Goal: Transaction & Acquisition: Purchase product/service

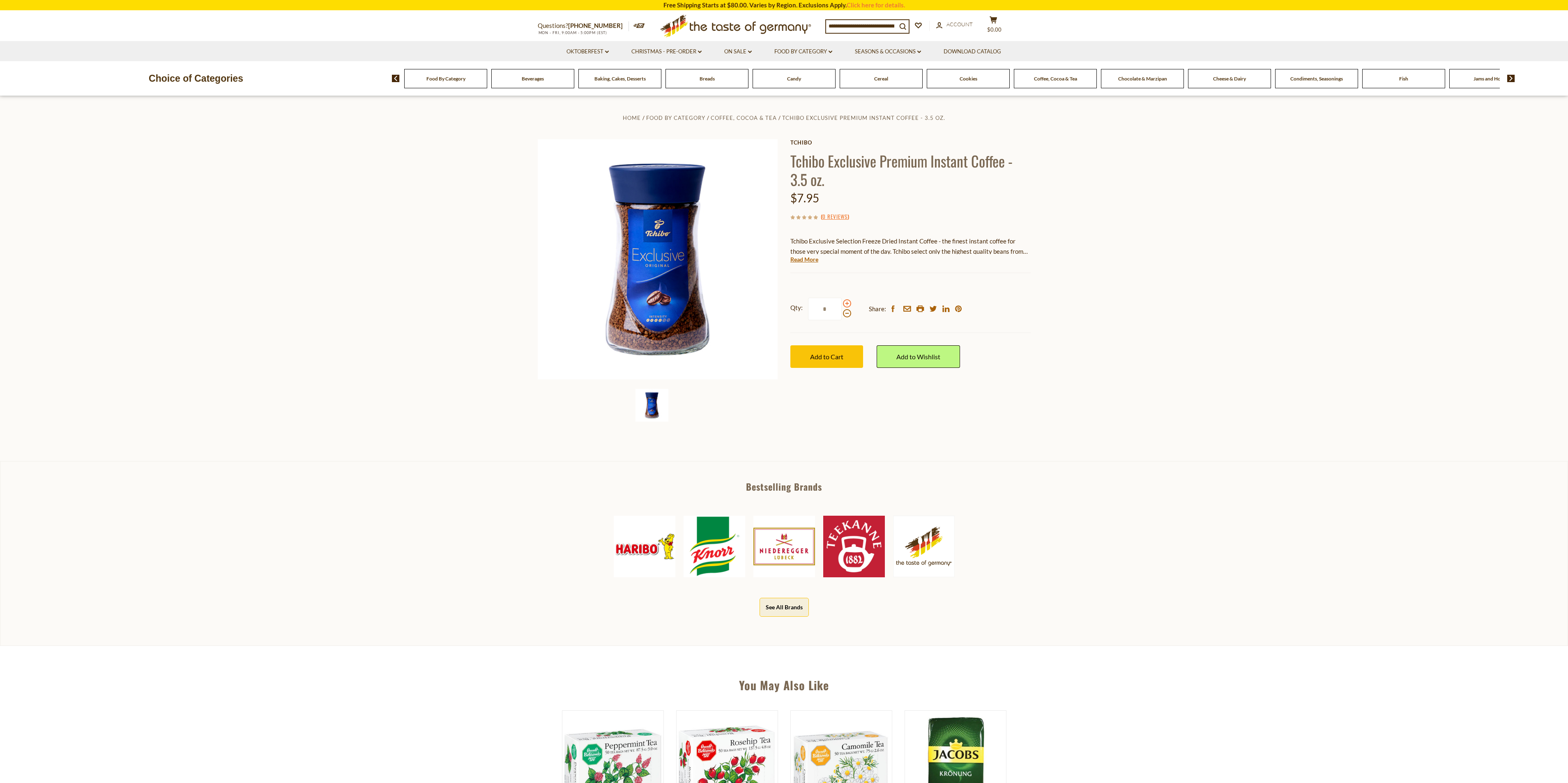
click at [846, 304] on span at bounding box center [847, 303] width 8 height 8
click at [841, 304] on input "*" at bounding box center [825, 308] width 34 height 22
click at [846, 304] on span at bounding box center [847, 303] width 8 height 8
click at [841, 304] on input "*" at bounding box center [825, 308] width 34 height 22
click at [846, 304] on span at bounding box center [847, 303] width 8 height 8
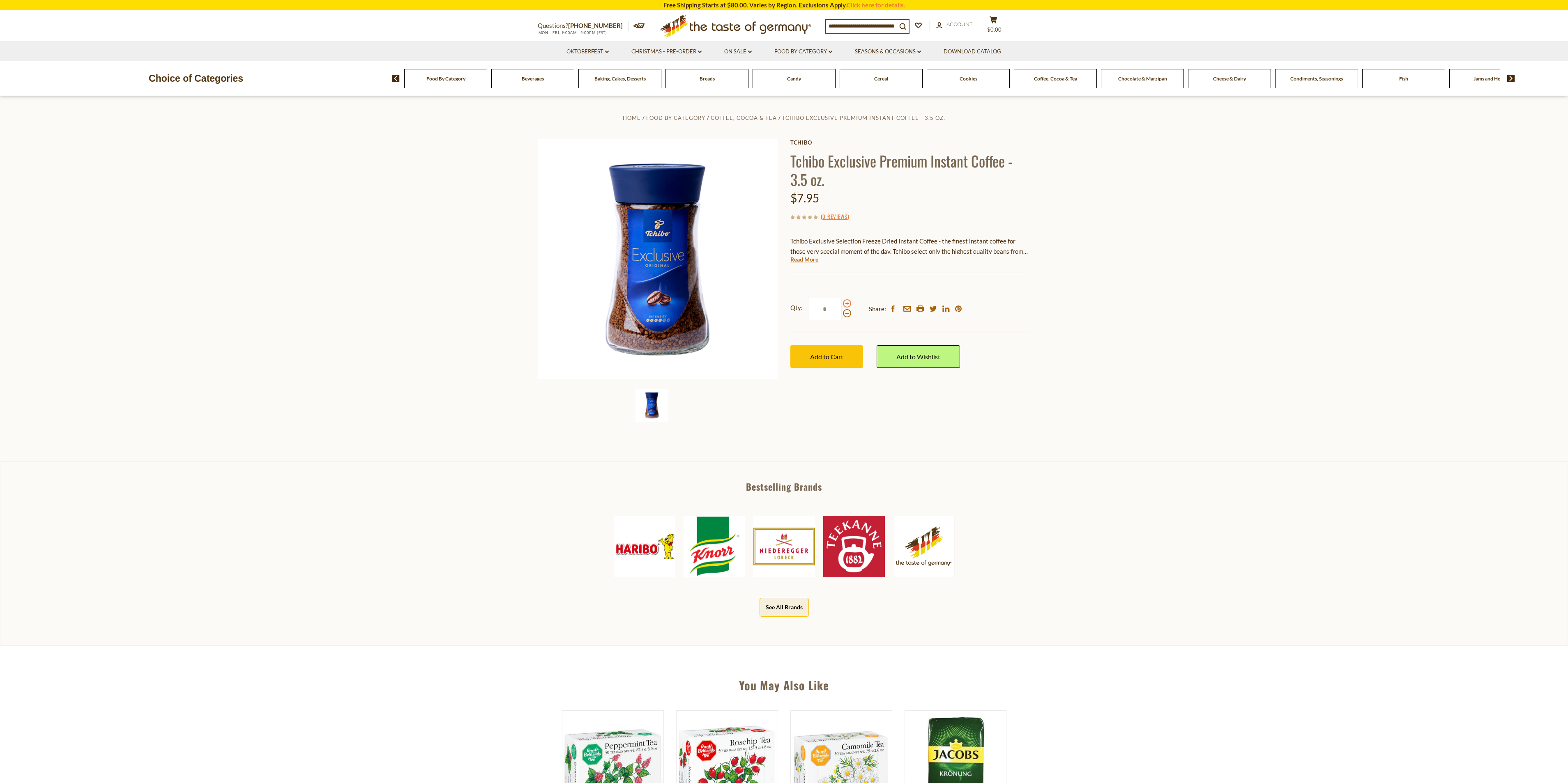
click at [841, 304] on input "*" at bounding box center [825, 308] width 34 height 22
click at [846, 304] on span at bounding box center [847, 303] width 8 height 8
click at [841, 304] on input "*" at bounding box center [825, 308] width 34 height 22
click at [846, 304] on span at bounding box center [847, 303] width 8 height 8
click at [841, 304] on input "*" at bounding box center [825, 308] width 34 height 22
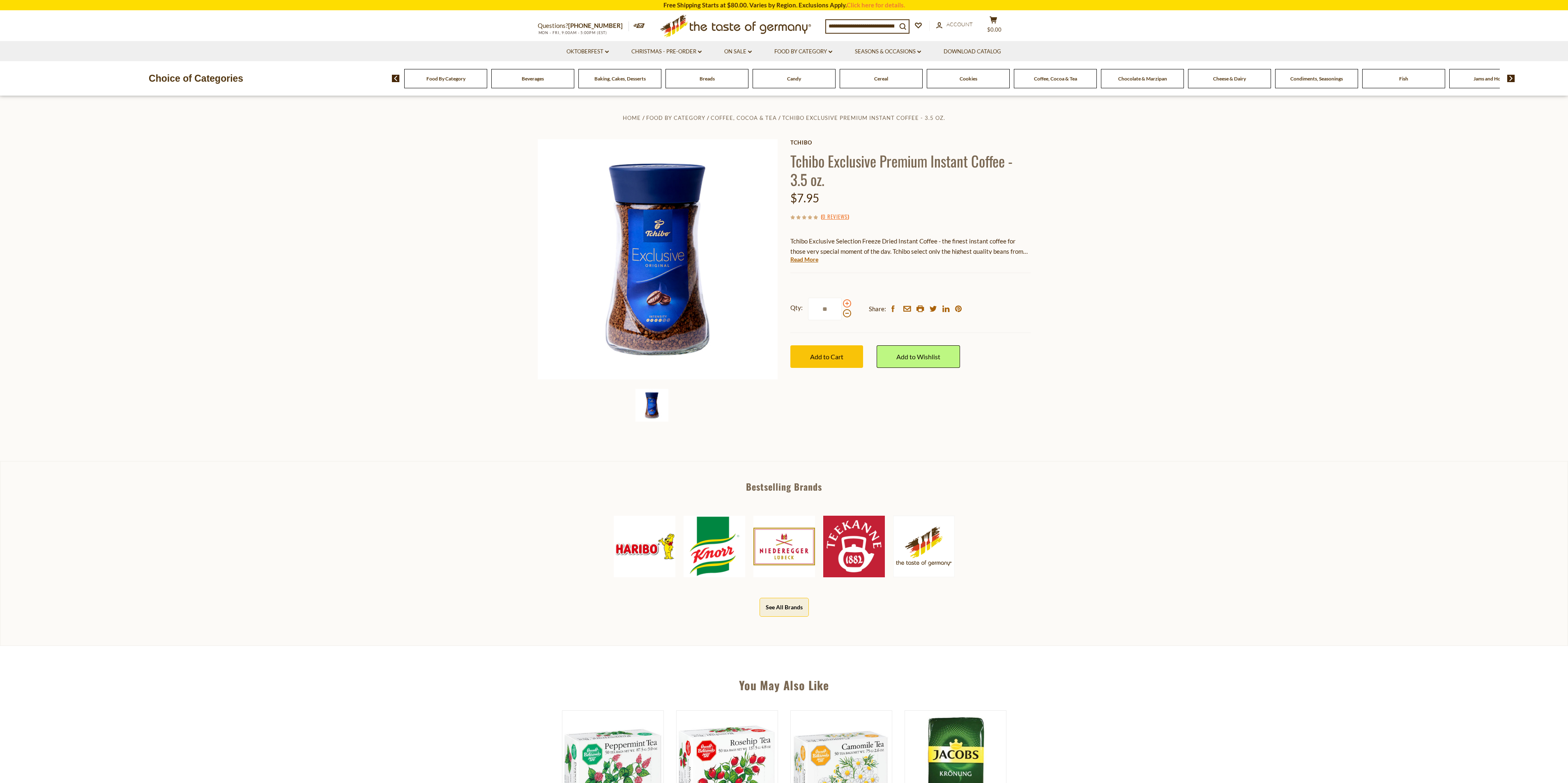
click at [846, 304] on span at bounding box center [847, 303] width 8 height 8
click at [841, 304] on input "**" at bounding box center [825, 308] width 34 height 22
click at [845, 313] on span at bounding box center [847, 313] width 8 height 8
click at [841, 313] on input "**" at bounding box center [825, 308] width 34 height 22
click at [845, 313] on span at bounding box center [847, 313] width 8 height 8
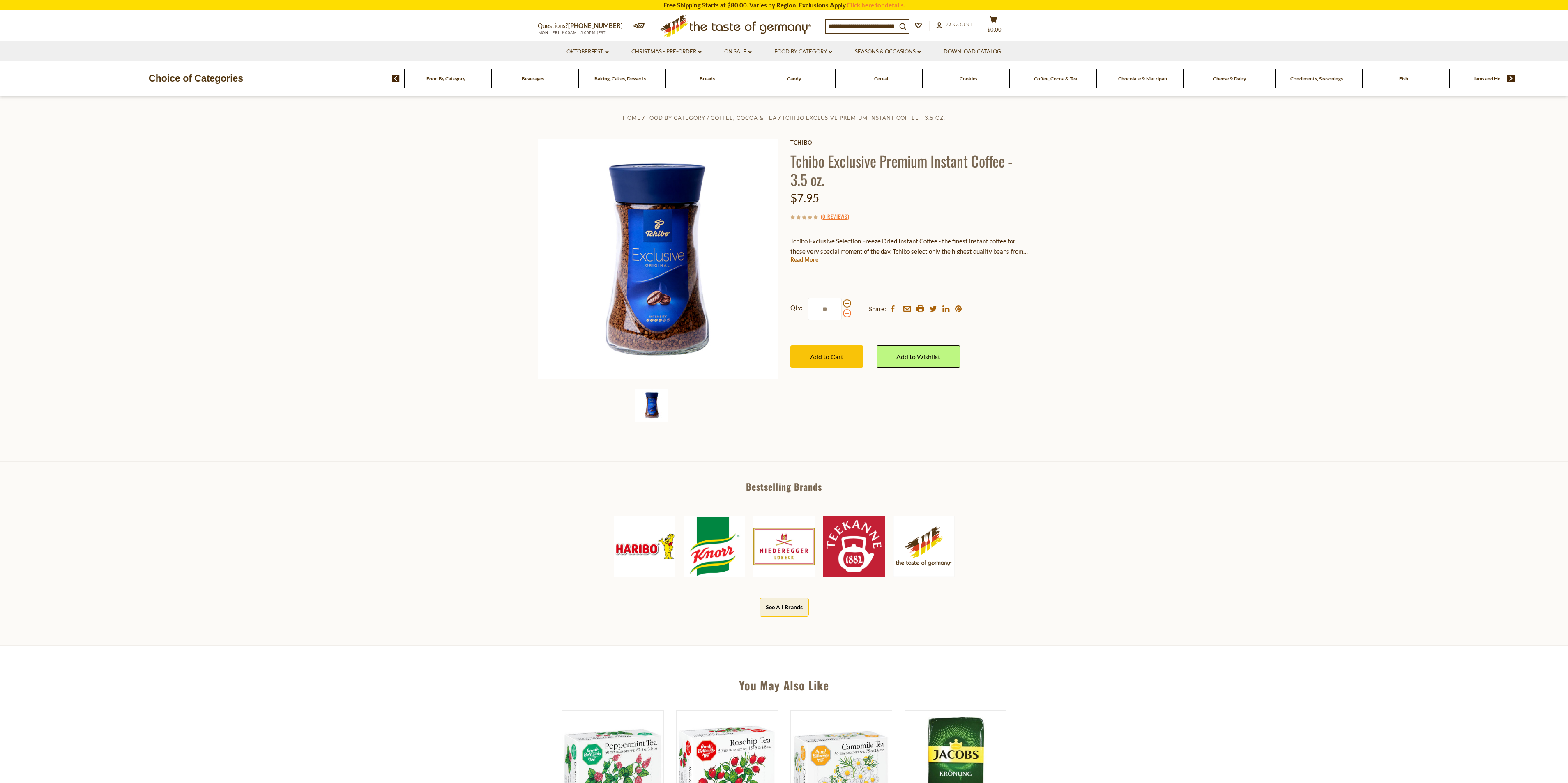
click at [841, 313] on input "**" at bounding box center [825, 308] width 34 height 22
click at [834, 360] on span "Add to Cart" at bounding box center [826, 356] width 33 height 8
click at [846, 315] on span at bounding box center [847, 313] width 8 height 8
click at [841, 315] on input "*" at bounding box center [825, 308] width 34 height 22
click at [846, 315] on span at bounding box center [847, 313] width 8 height 8
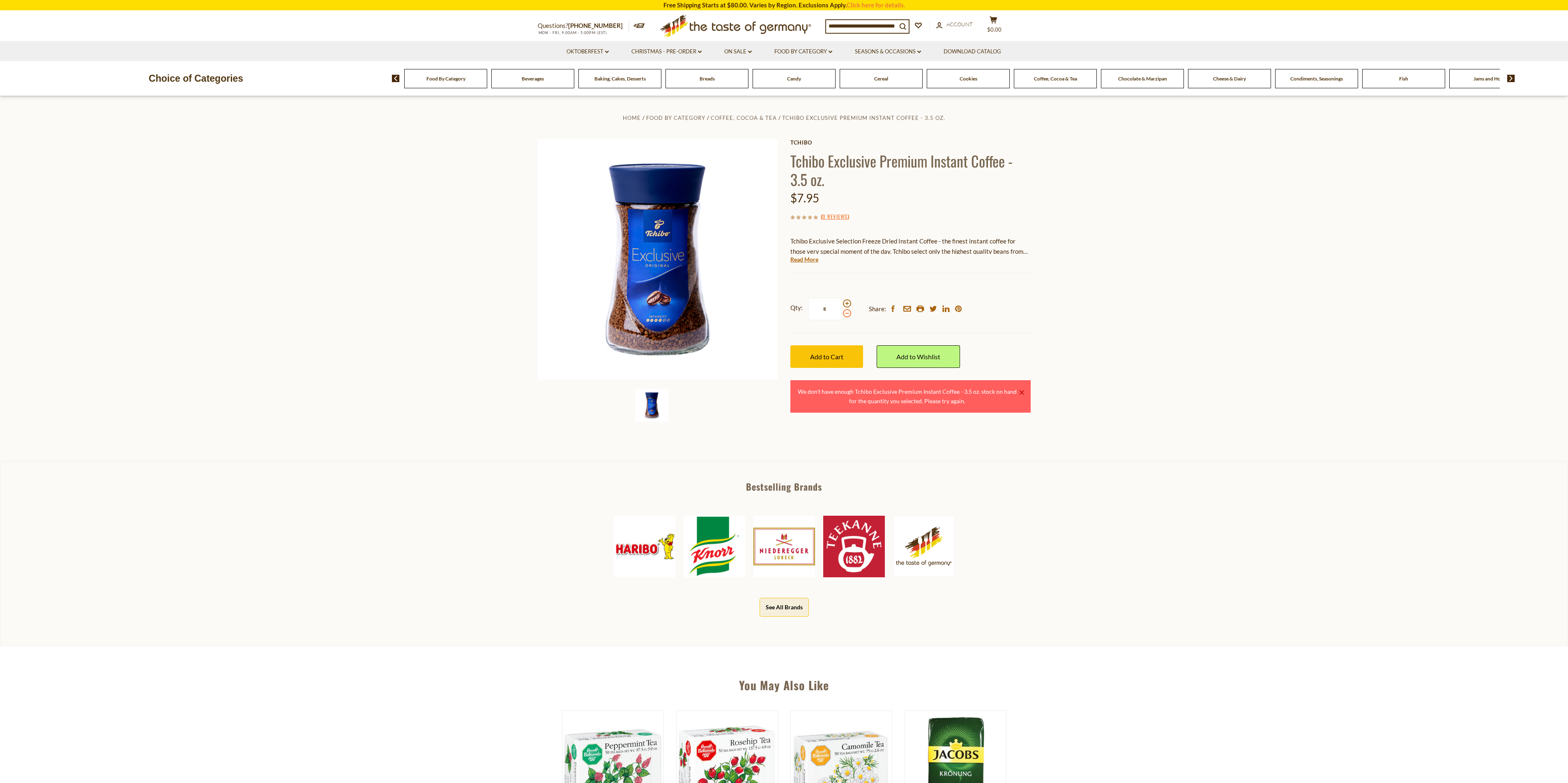
click at [841, 315] on input "*" at bounding box center [825, 308] width 34 height 22
click at [845, 356] on button "Add to Cart" at bounding box center [826, 356] width 73 height 22
click at [847, 312] on span at bounding box center [847, 313] width 8 height 8
click at [841, 312] on input "*" at bounding box center [825, 308] width 34 height 22
click at [847, 312] on span at bounding box center [847, 313] width 8 height 8
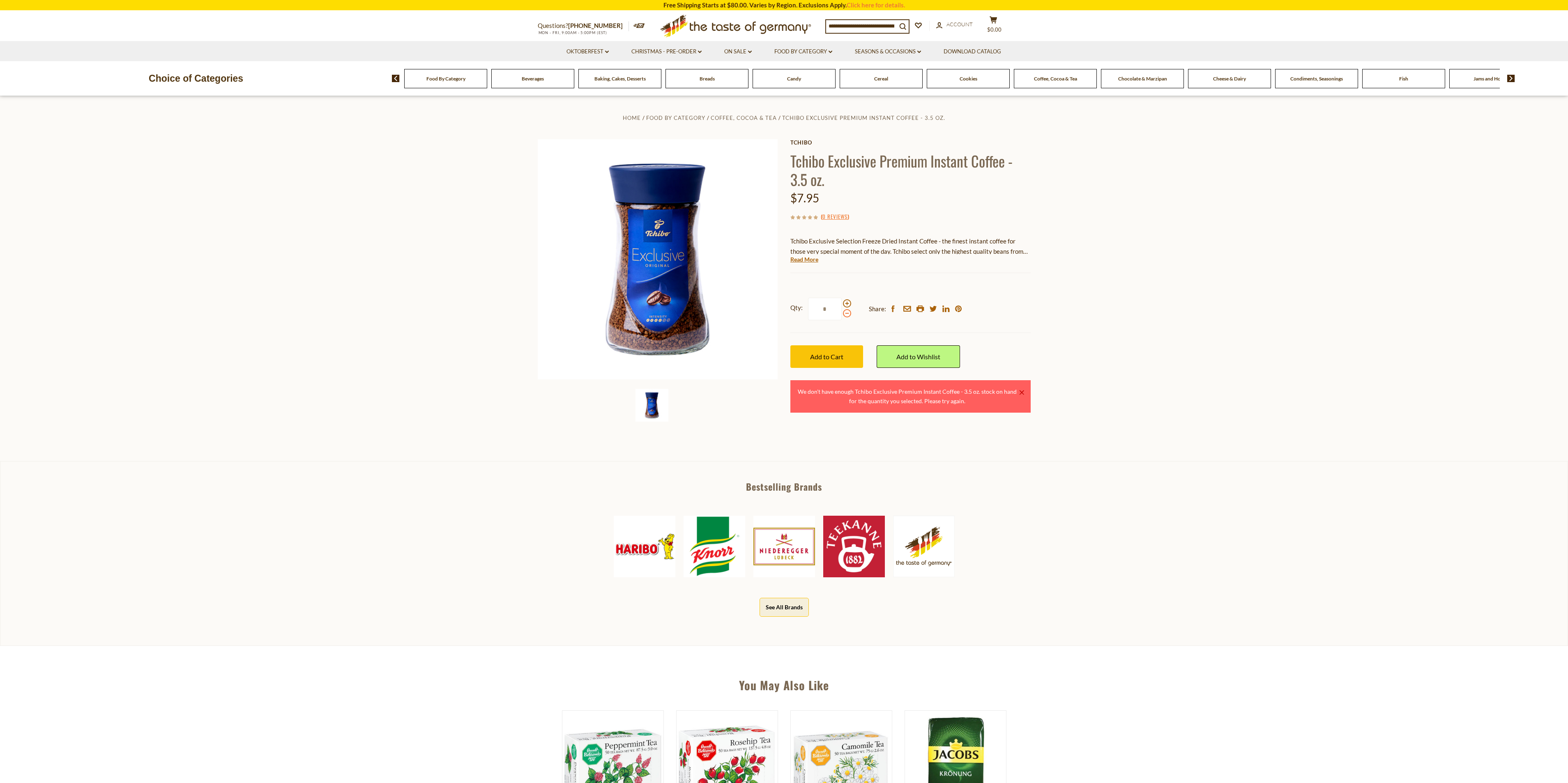
click at [841, 312] on input "*" at bounding box center [825, 308] width 34 height 22
click at [844, 353] on button "Add to Cart" at bounding box center [826, 356] width 73 height 22
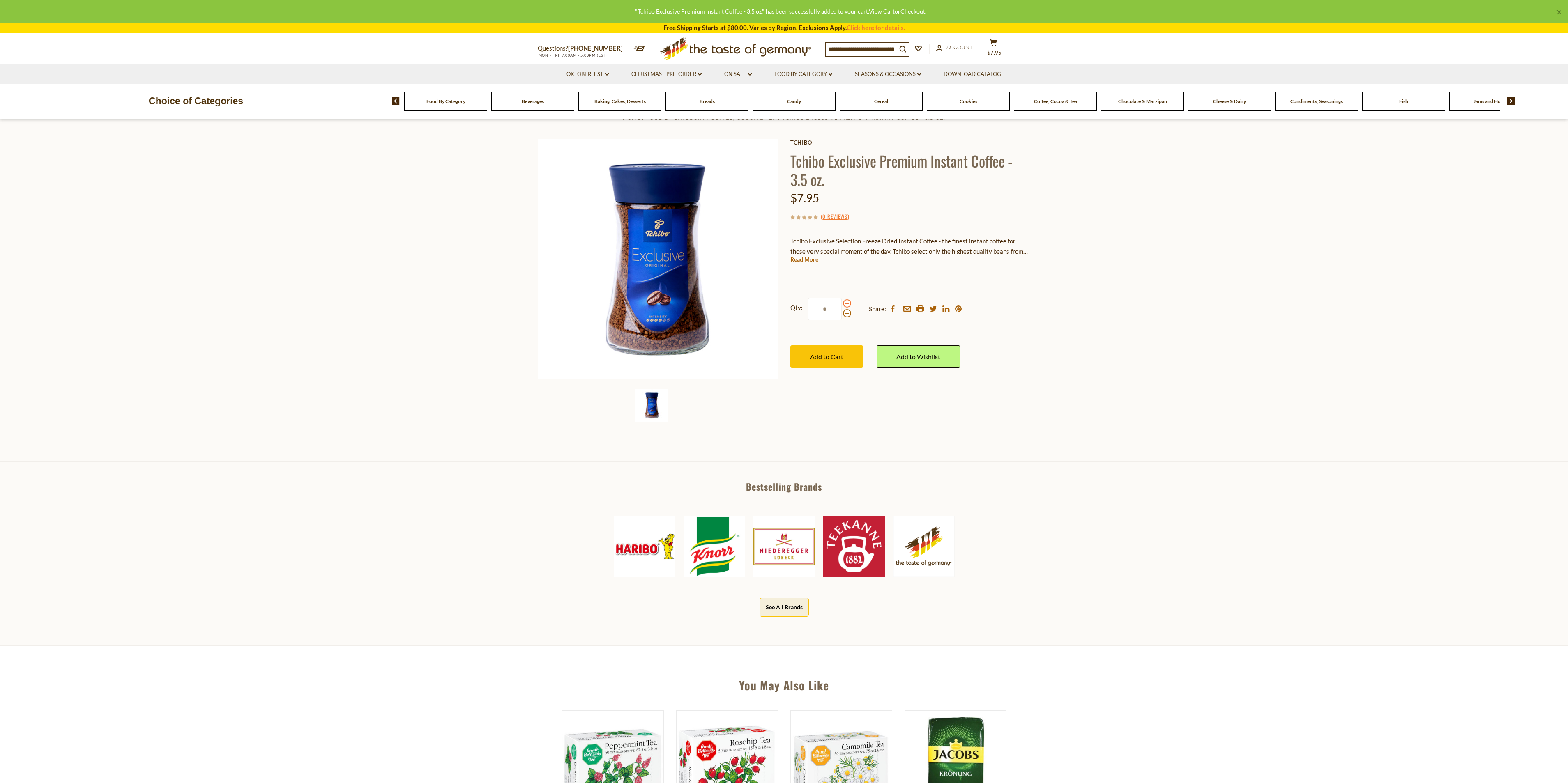
click at [847, 302] on span at bounding box center [847, 303] width 8 height 8
click at [841, 302] on input "*" at bounding box center [825, 308] width 34 height 22
type input "*"
click at [834, 356] on span "Add to Cart" at bounding box center [826, 356] width 33 height 8
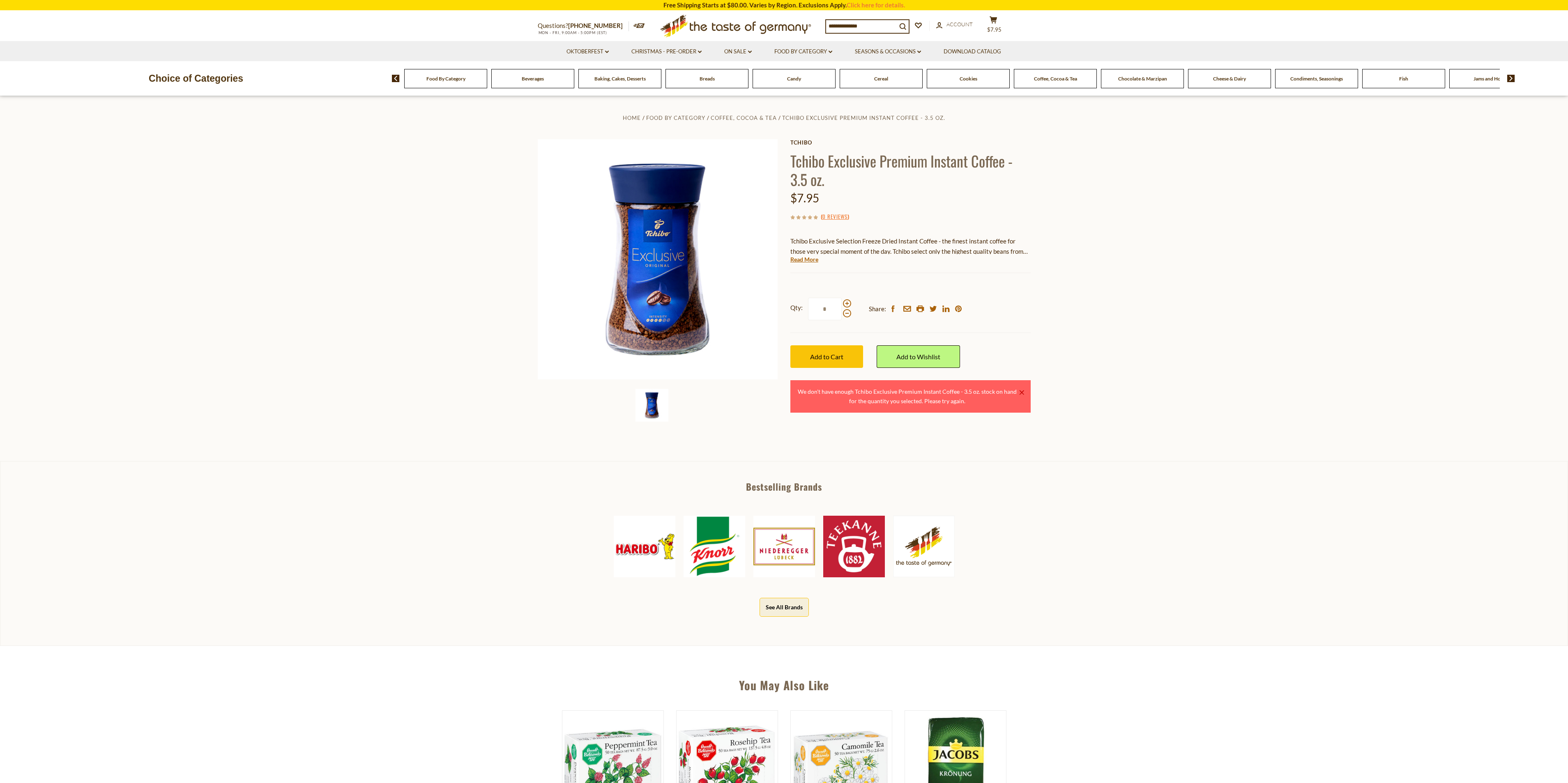
click at [487, 85] on div "Coffee, Cocoa & Tea" at bounding box center [446, 78] width 83 height 19
click at [1058, 78] on span "Coffee, Cocoa & Tea" at bounding box center [1056, 78] width 43 height 6
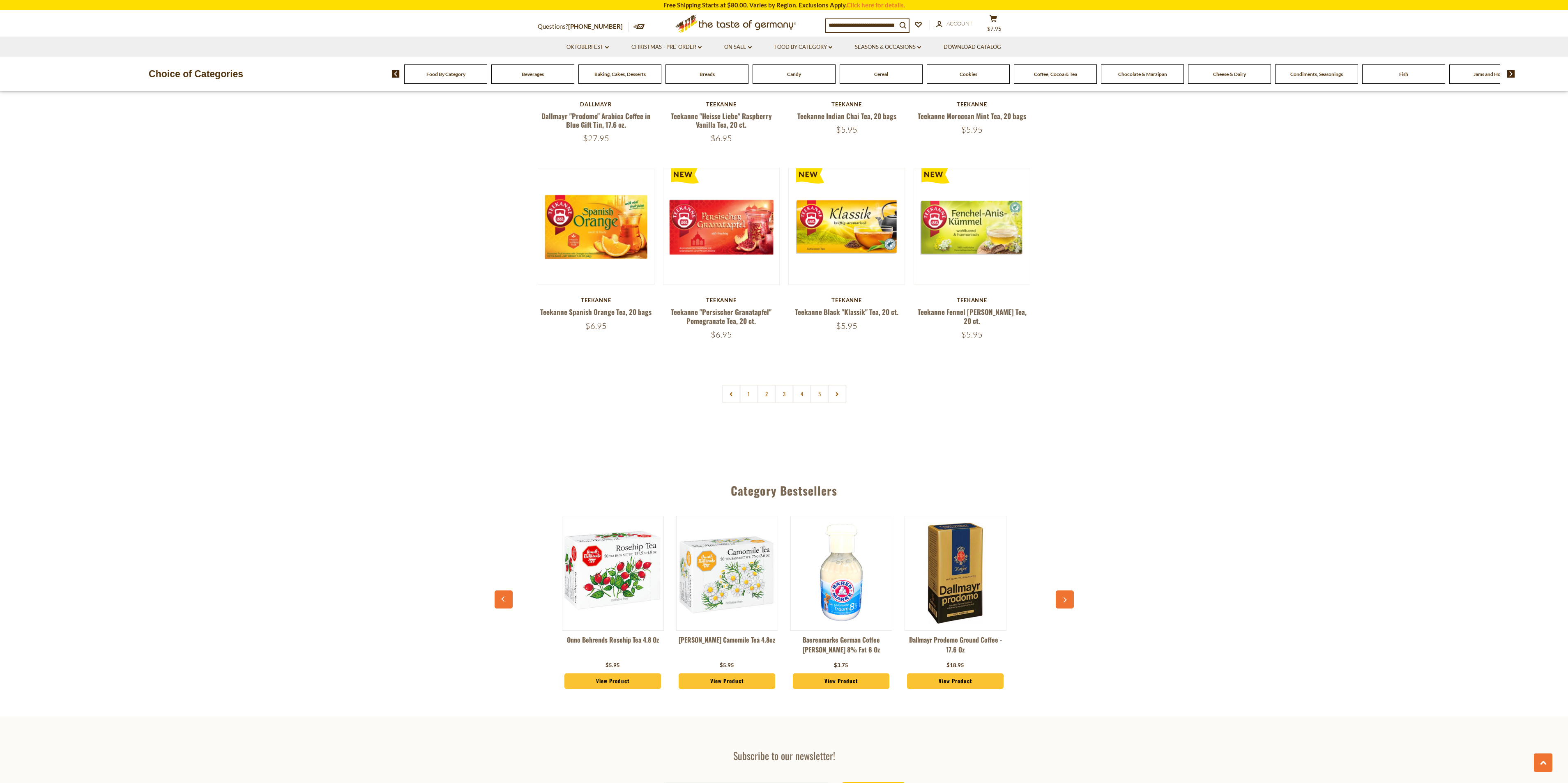
scroll to position [2051, 0]
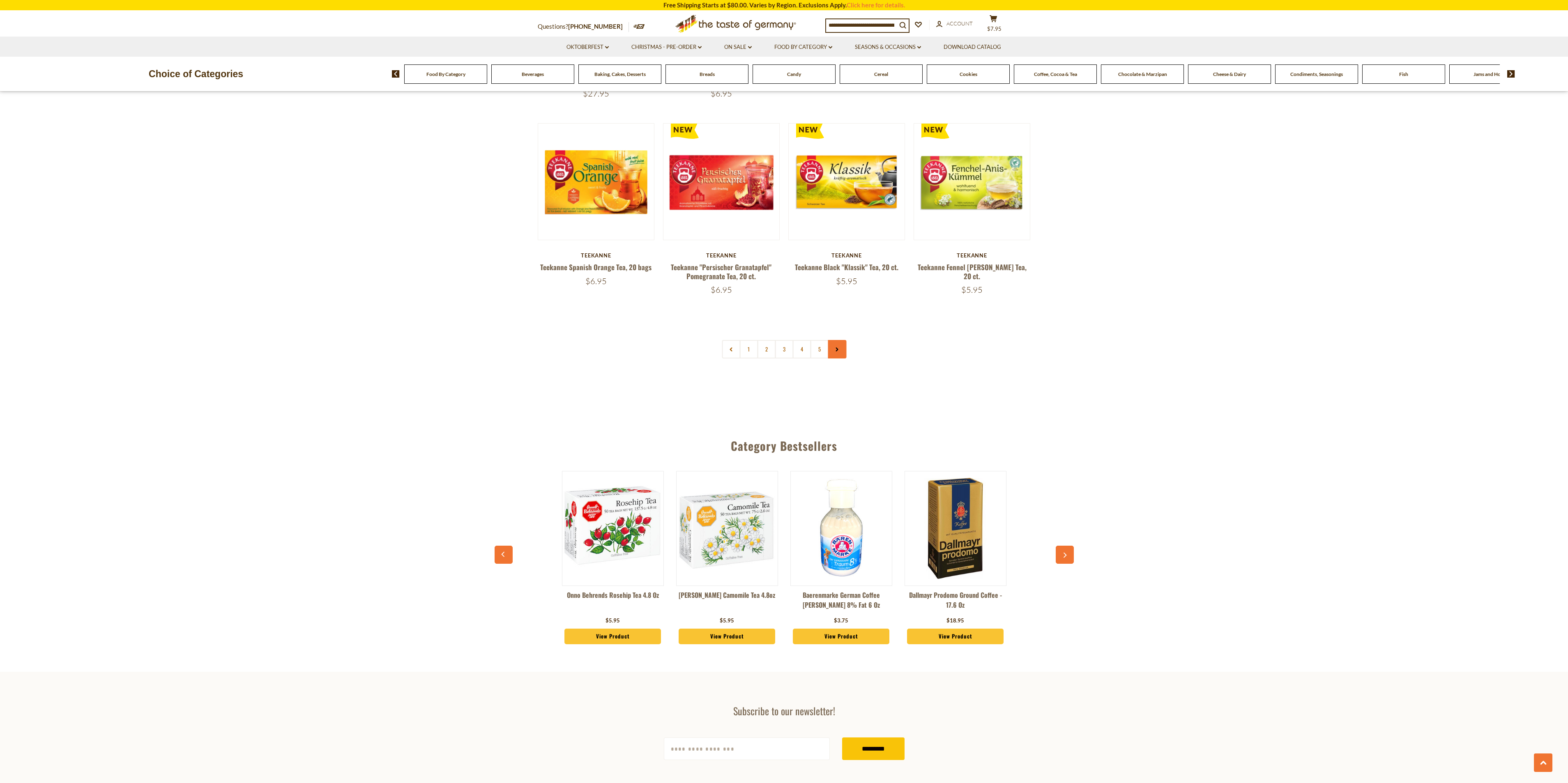
click at [835, 340] on link at bounding box center [837, 349] width 19 height 19
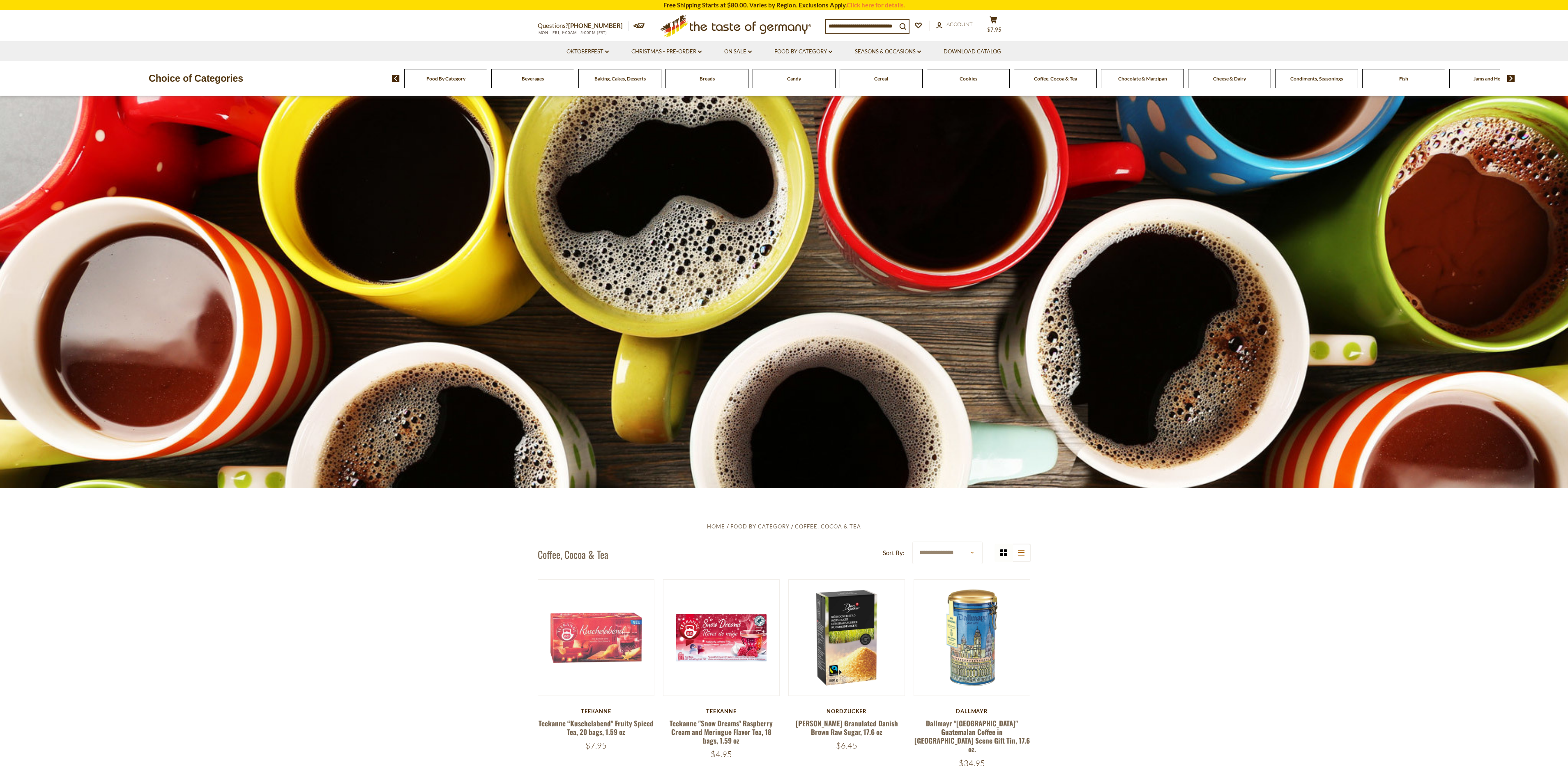
click at [1047, 78] on span "Coffee, Cocoa & Tea" at bounding box center [1056, 78] width 43 height 6
click at [849, 24] on input at bounding box center [862, 26] width 70 height 11
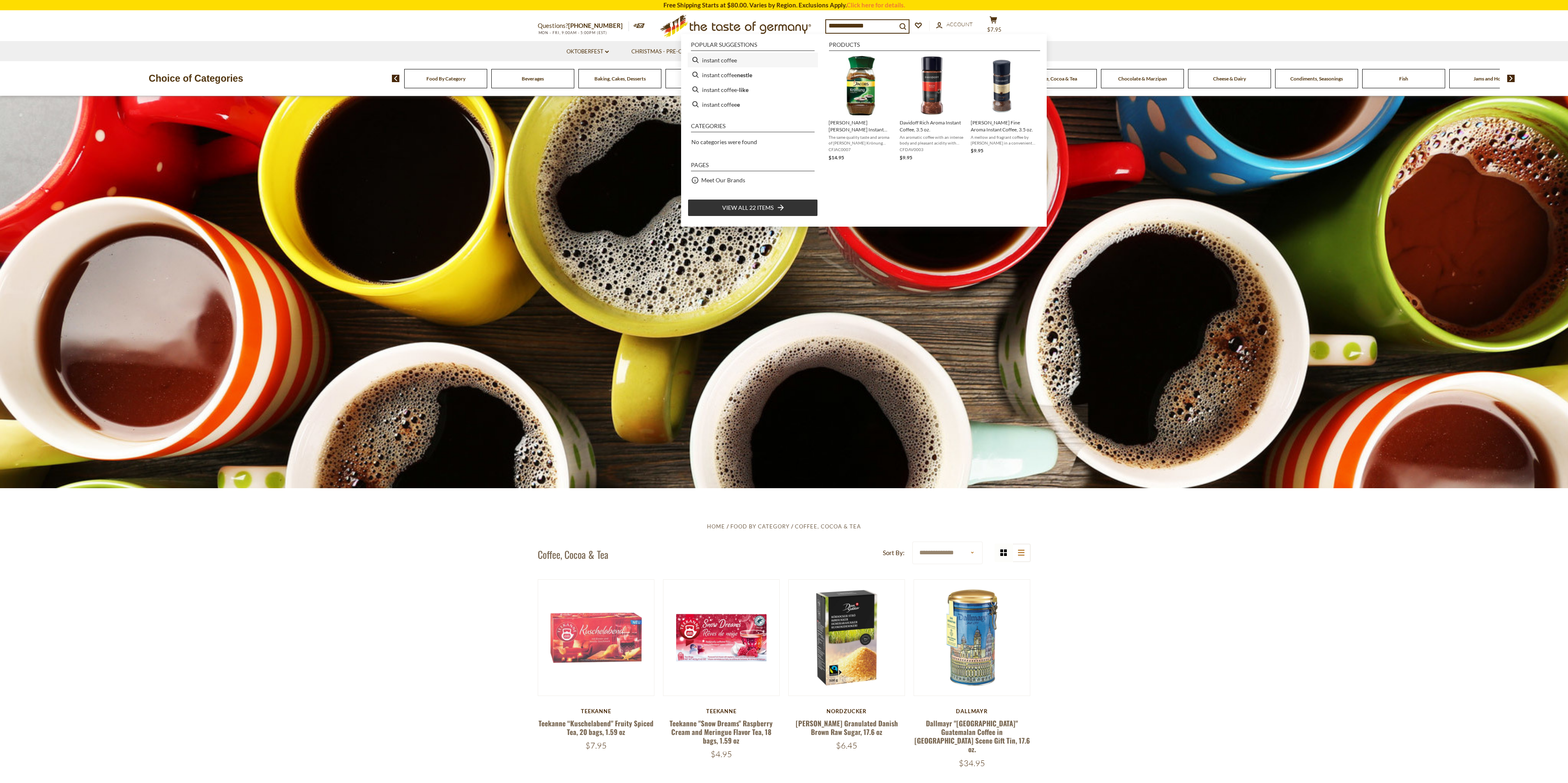
type input "**********"
click at [717, 56] on li "instant coffee" at bounding box center [752, 60] width 130 height 15
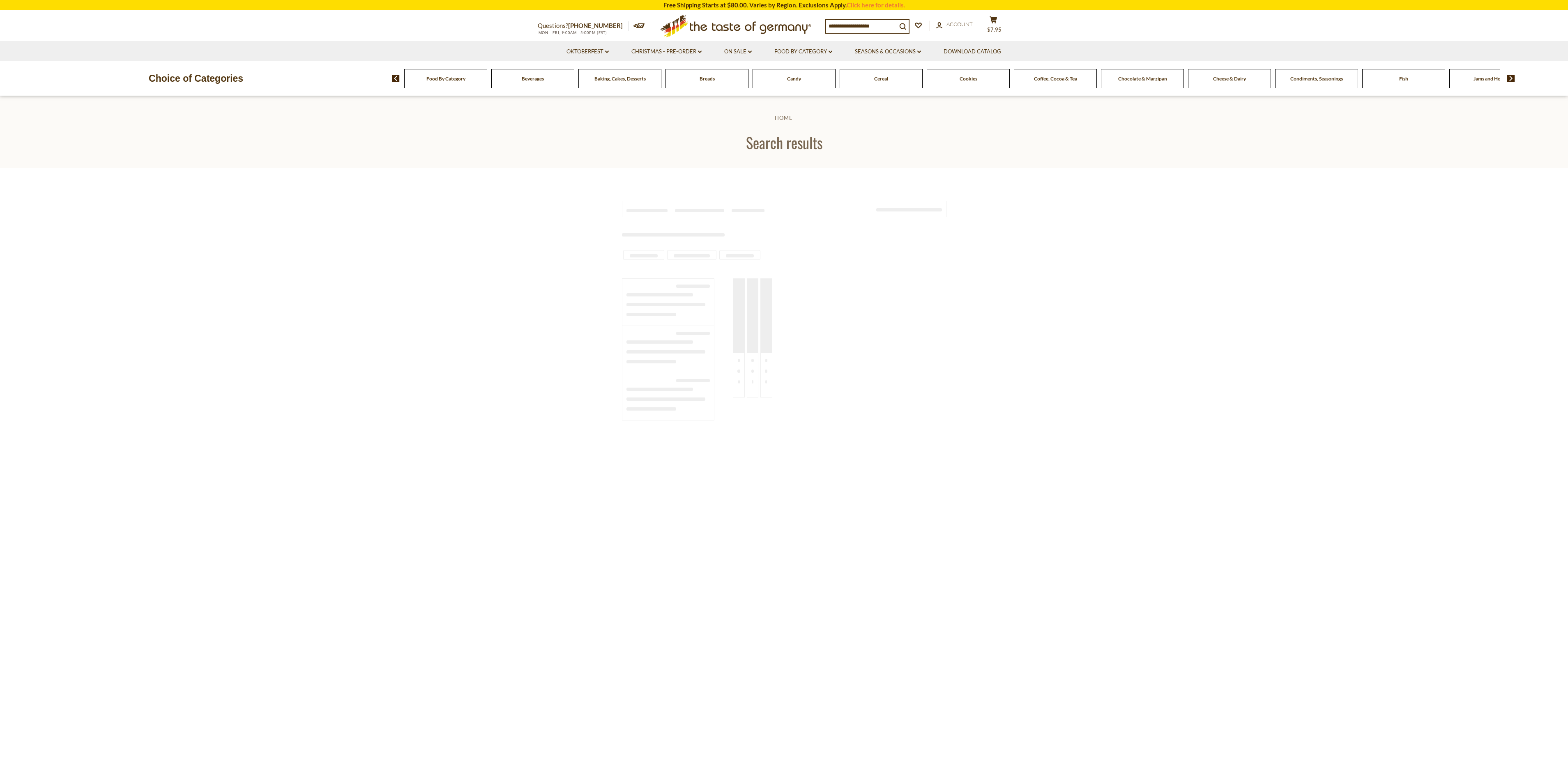
type input "**********"
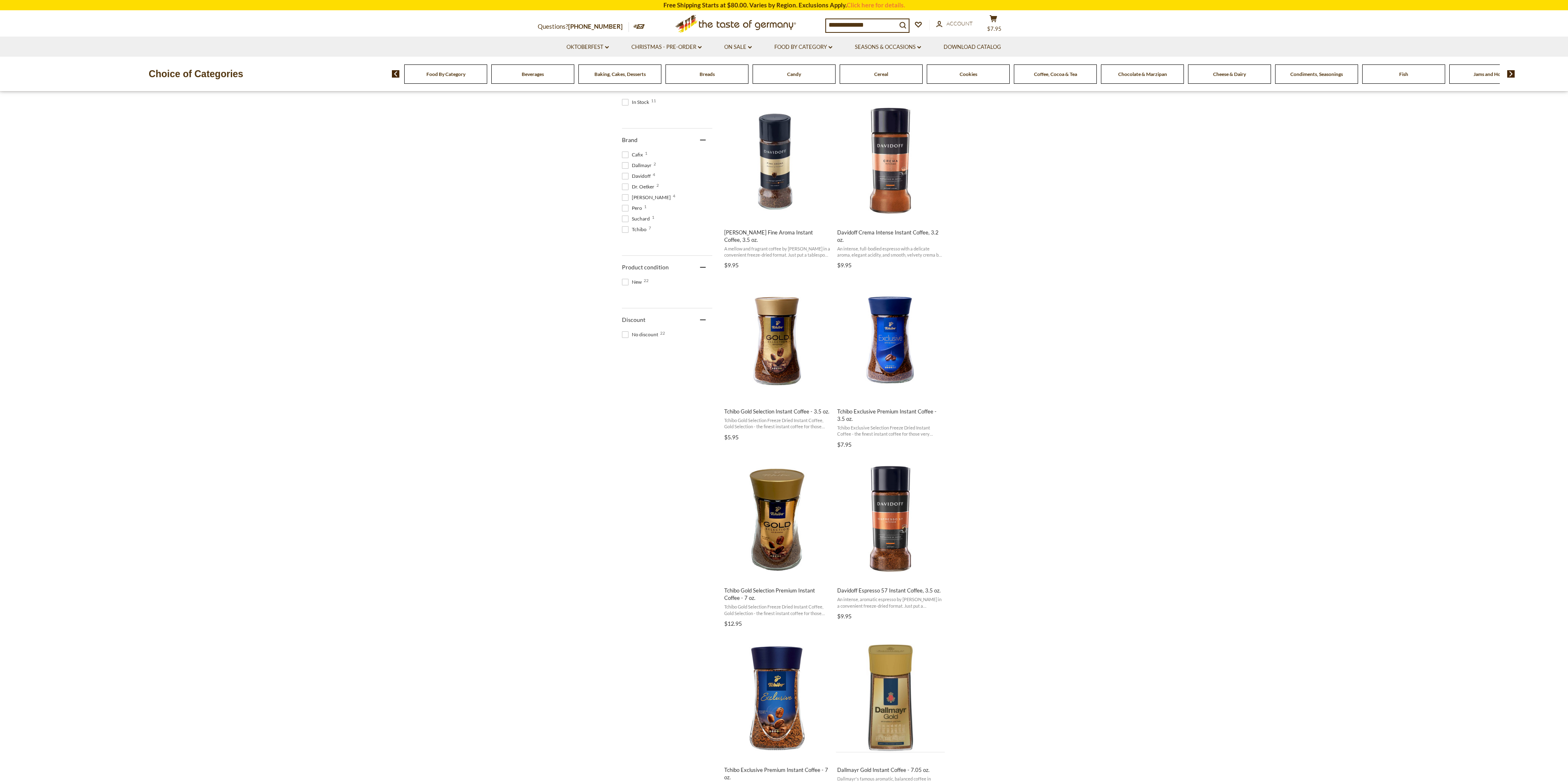
scroll to position [370, 0]
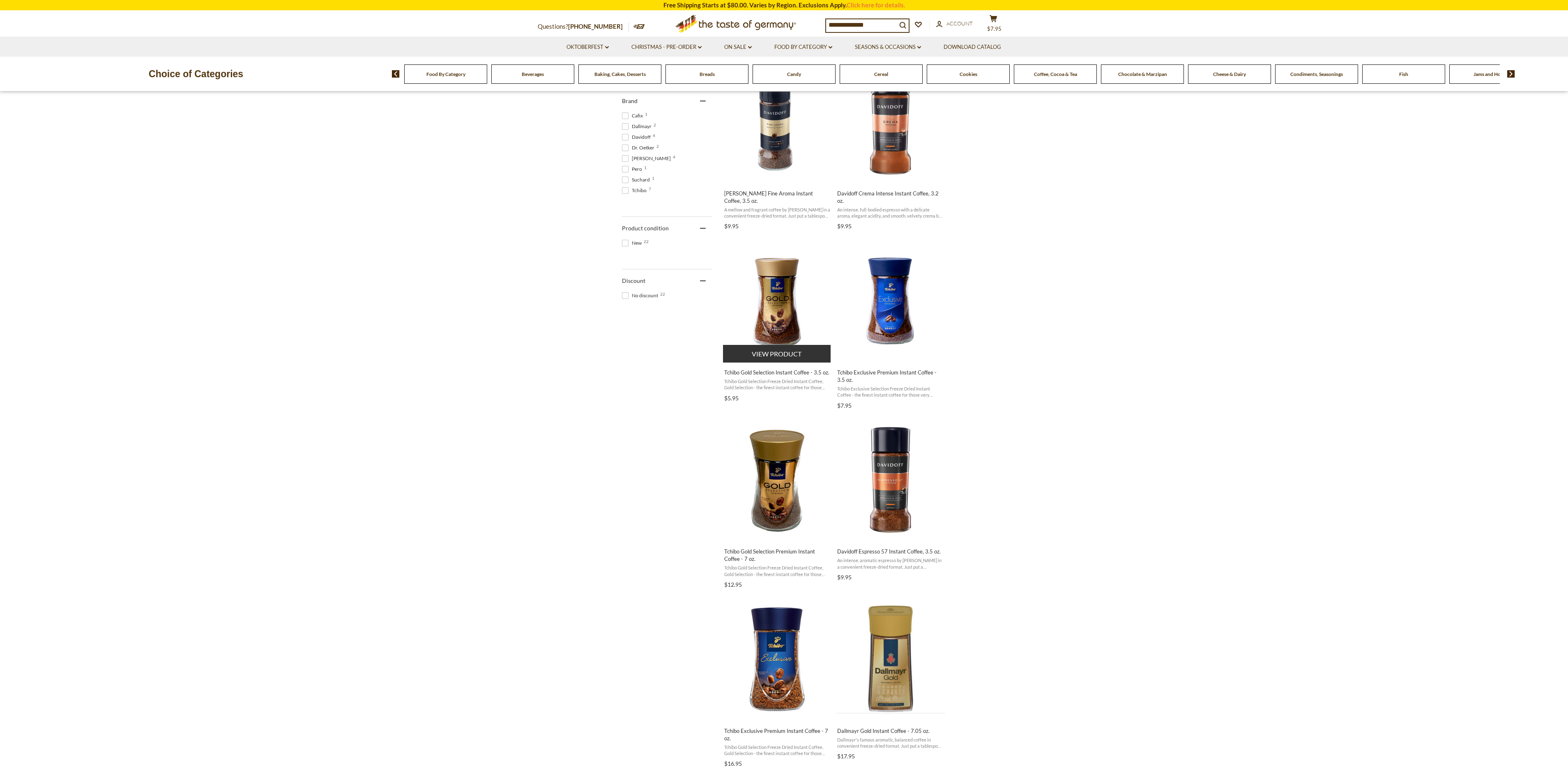
click at [775, 373] on span "Tchibo Gold Selection Instant Coffee - 3.5 oz." at bounding box center [778, 372] width 106 height 7
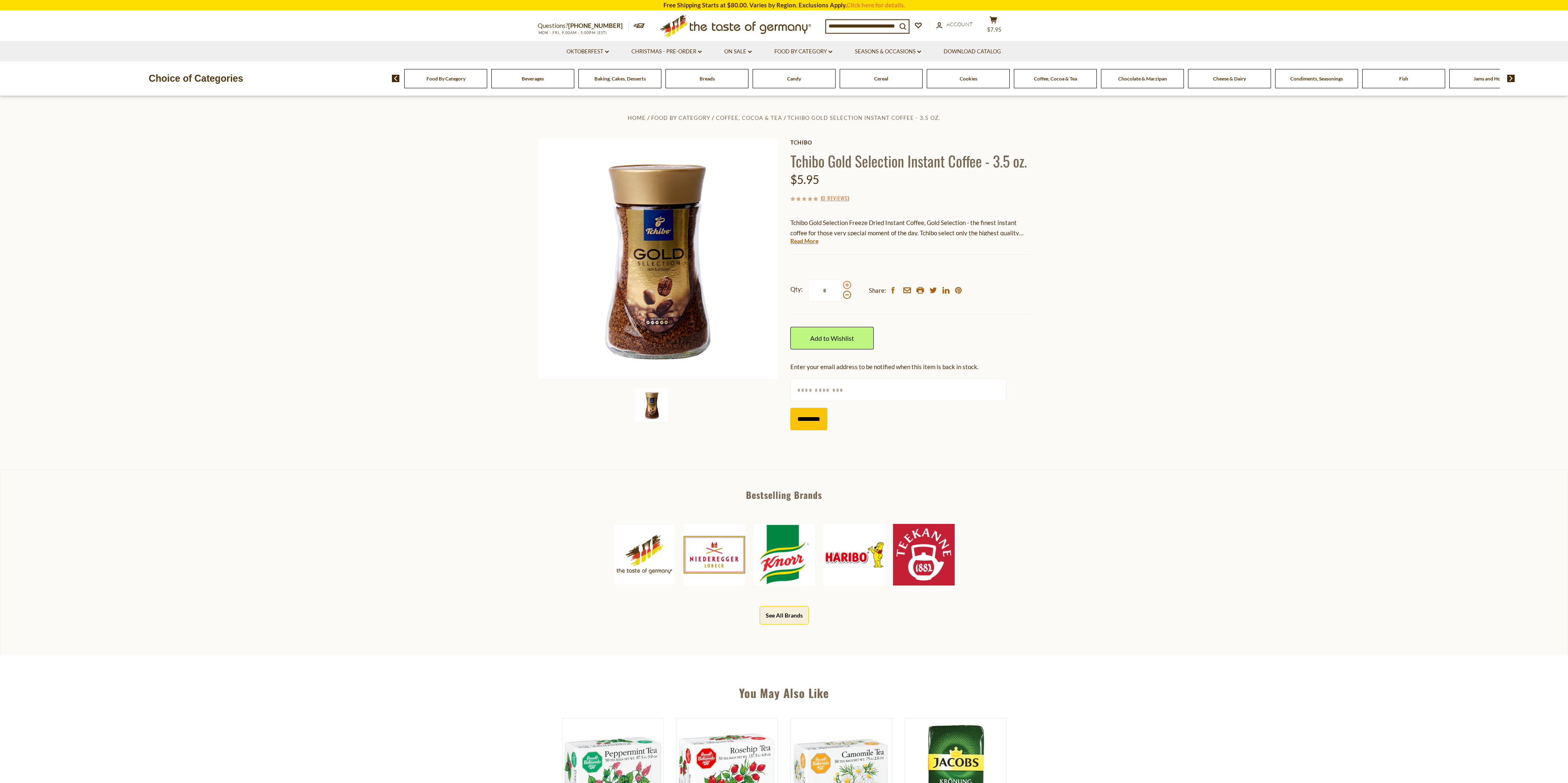
click at [846, 285] on span at bounding box center [847, 284] width 8 height 8
click at [841, 285] on input "*" at bounding box center [825, 290] width 34 height 22
click at [846, 285] on span at bounding box center [847, 284] width 8 height 8
click at [841, 285] on input "*" at bounding box center [825, 290] width 34 height 22
click at [846, 285] on span at bounding box center [847, 284] width 8 height 8
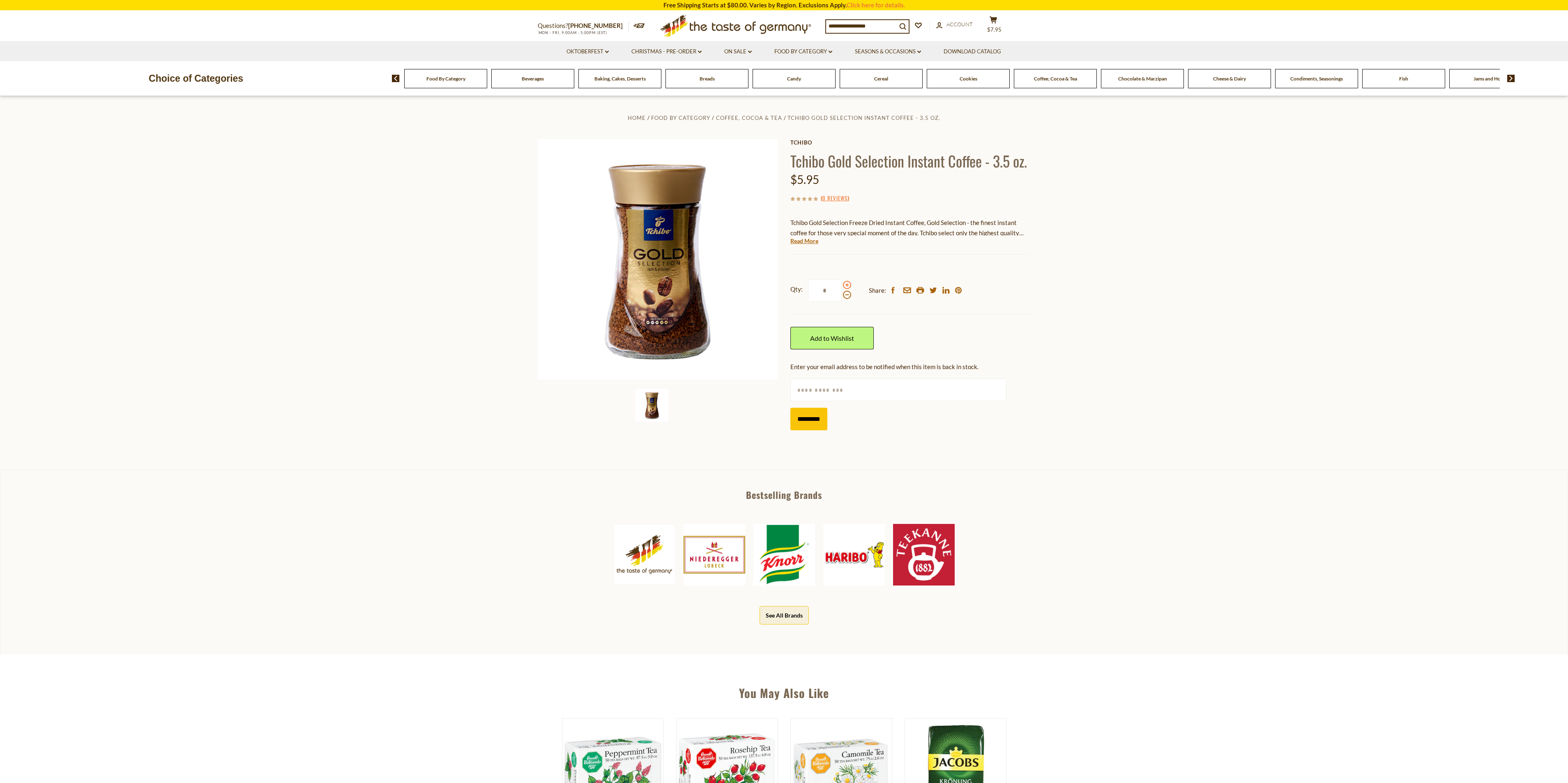
click at [841, 285] on input "*" at bounding box center [825, 290] width 34 height 22
click at [846, 285] on span at bounding box center [847, 284] width 8 height 8
click at [841, 285] on input "*" at bounding box center [825, 290] width 34 height 22
type input "*"
click at [837, 340] on link "Add to Wishlist" at bounding box center [832, 338] width 83 height 22
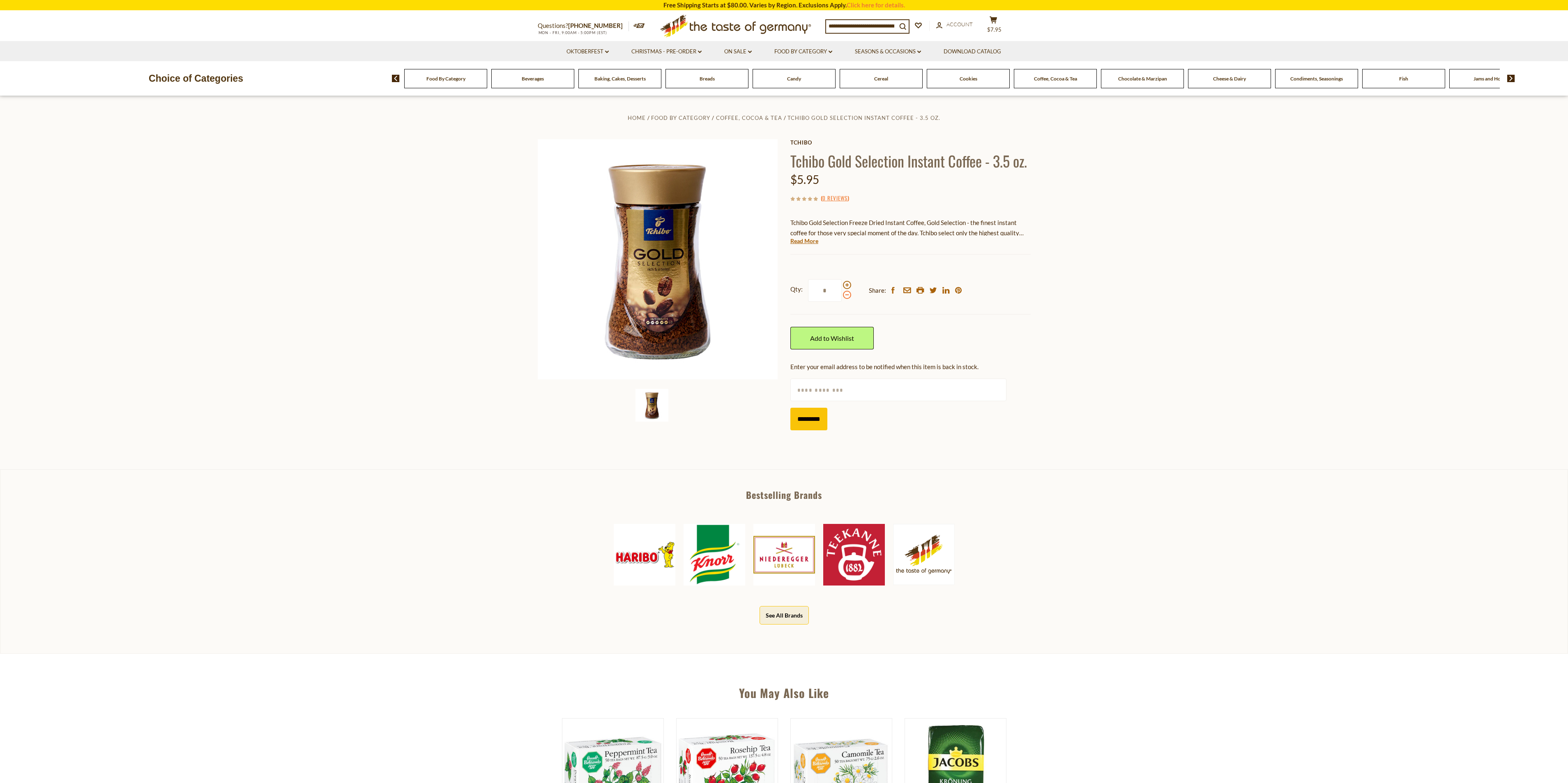
click at [846, 297] on span at bounding box center [847, 295] width 8 height 8
click at [841, 297] on input "*" at bounding box center [825, 290] width 34 height 22
click at [846, 297] on span at bounding box center [847, 295] width 8 height 8
click at [841, 297] on input "*" at bounding box center [825, 290] width 34 height 22
click at [846, 297] on span at bounding box center [847, 295] width 8 height 8
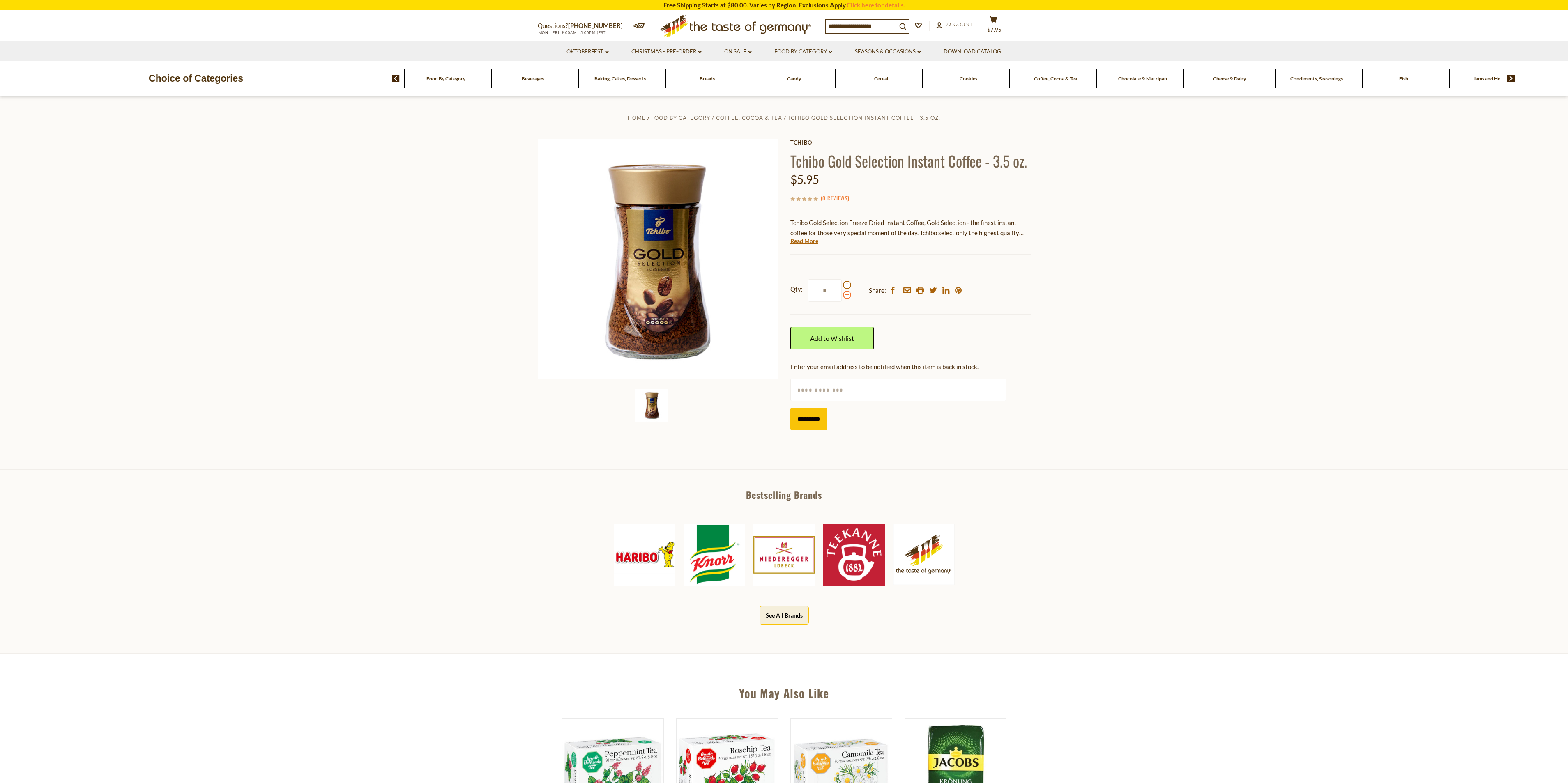
click at [841, 297] on input "*" at bounding box center [825, 290] width 34 height 22
type input "*"
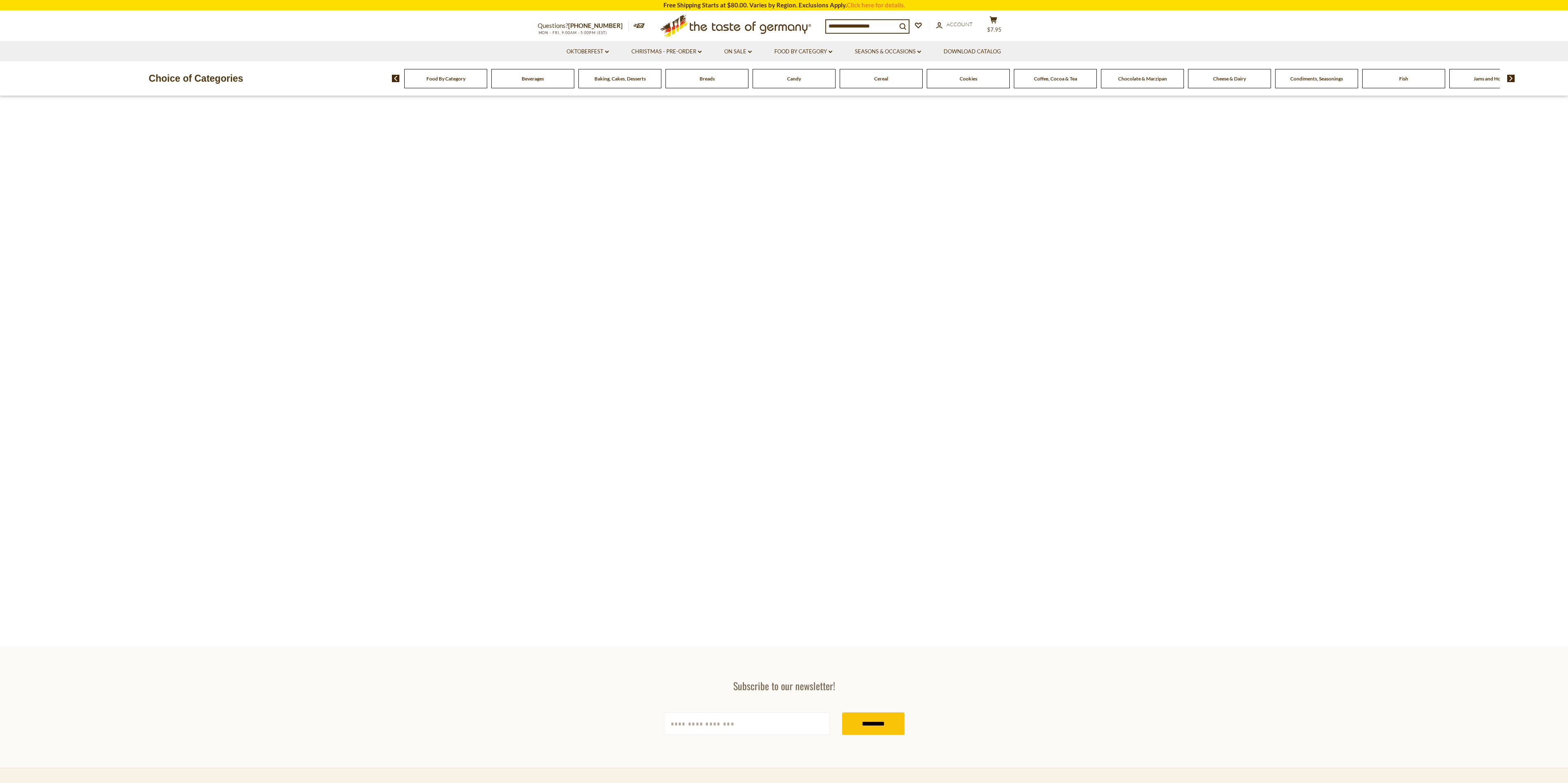
type input "**********"
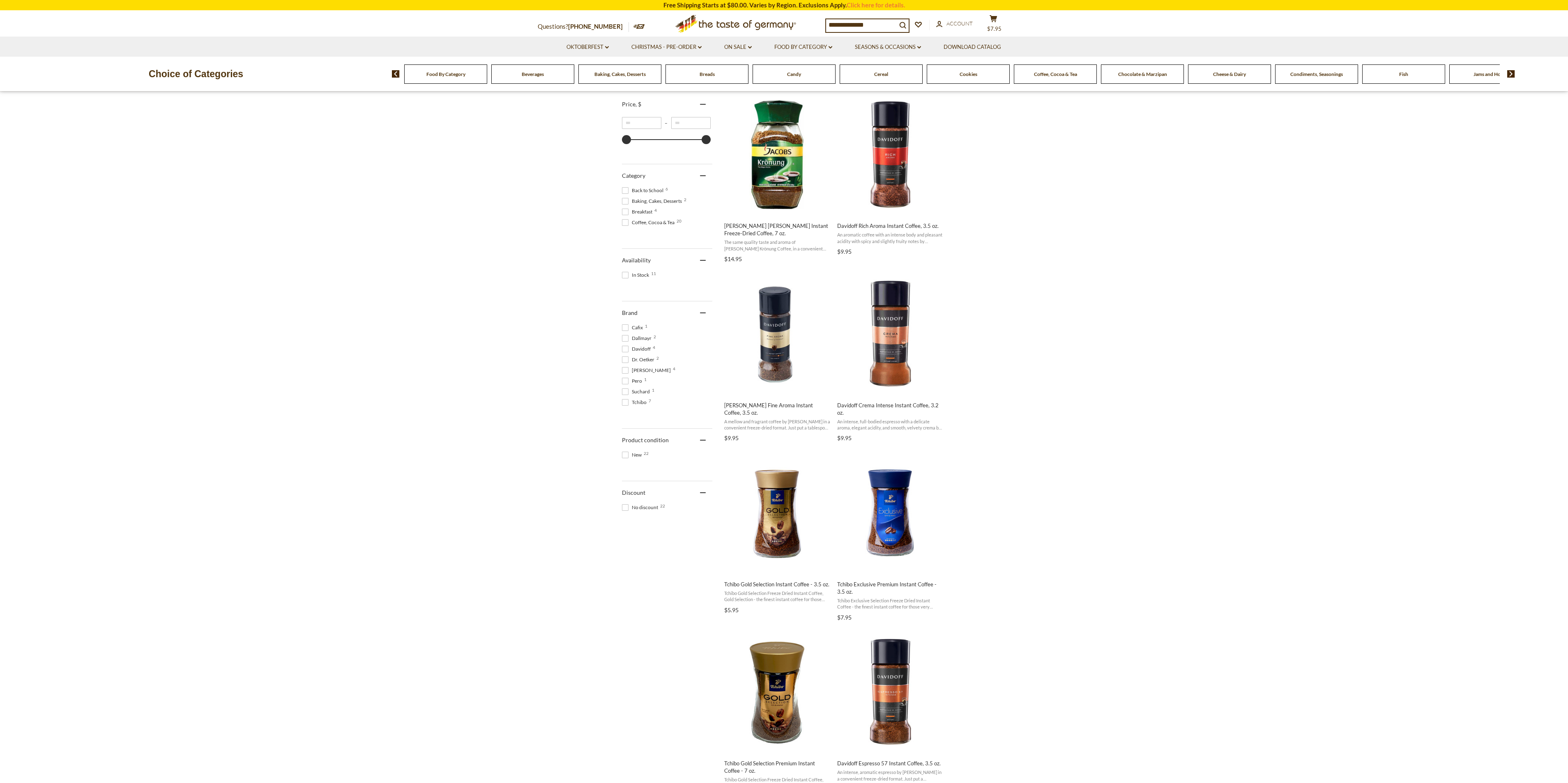
scroll to position [124, 0]
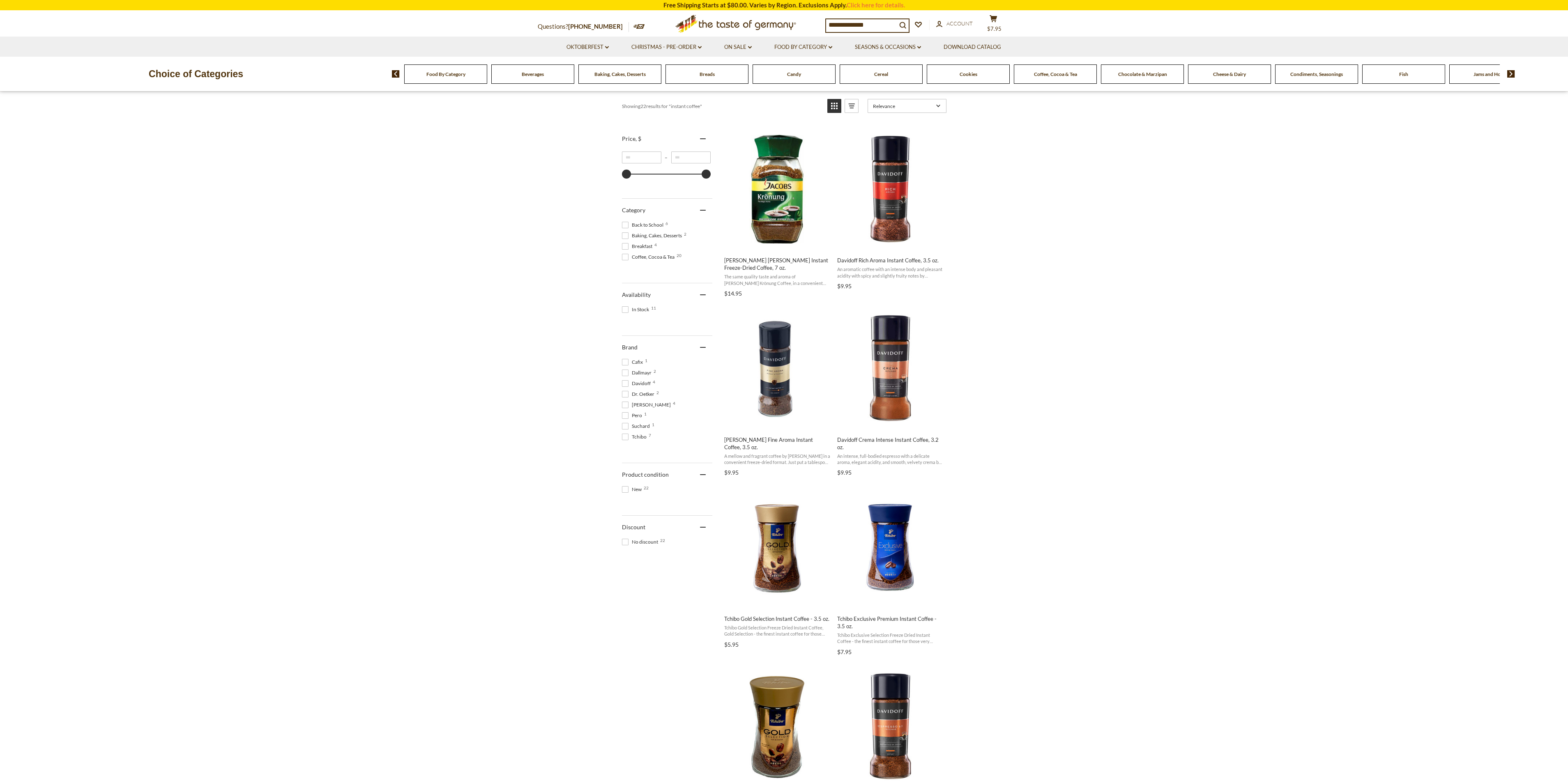
click at [626, 308] on span at bounding box center [625, 310] width 6 height 6
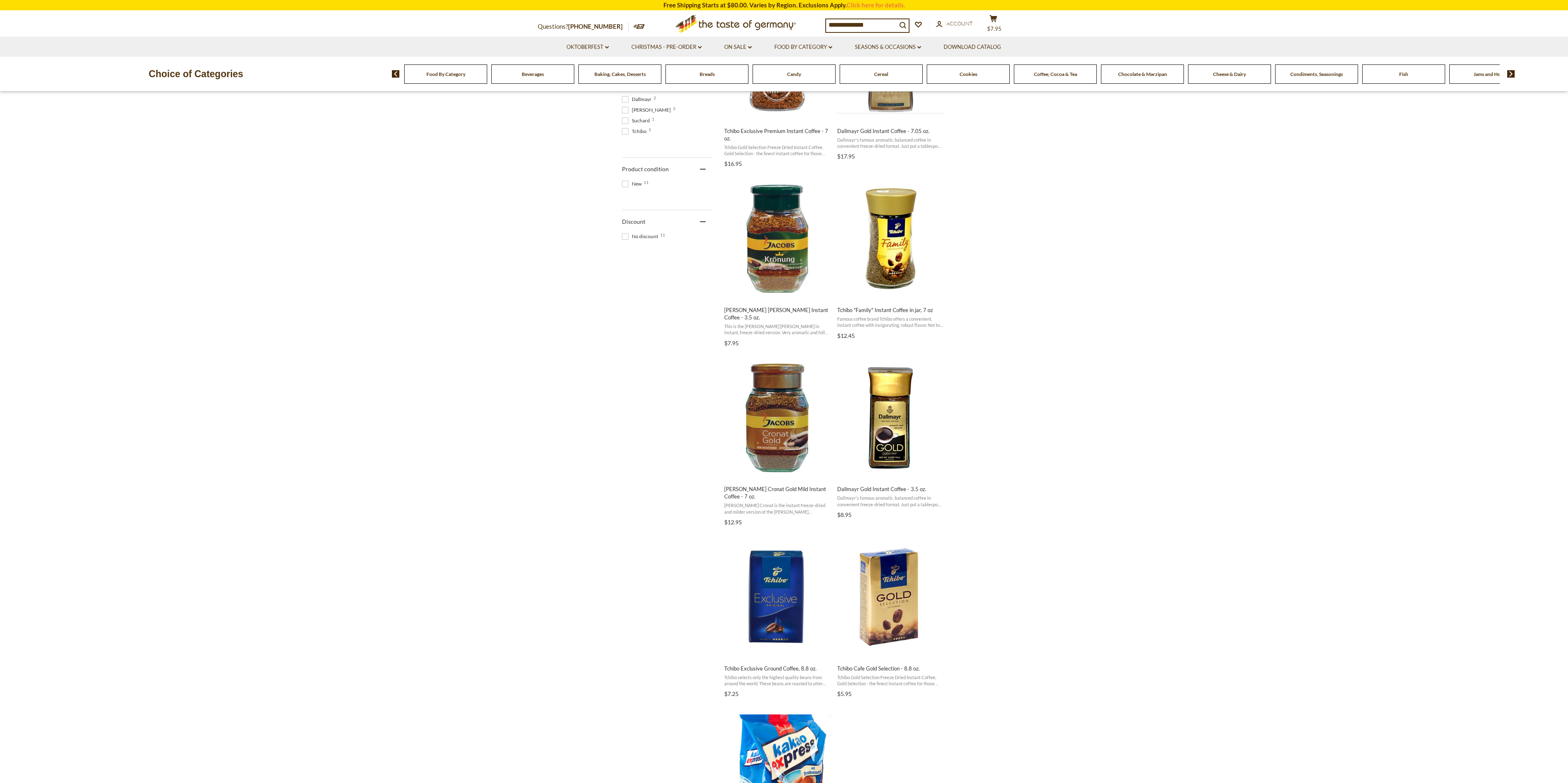
scroll to position [370, 0]
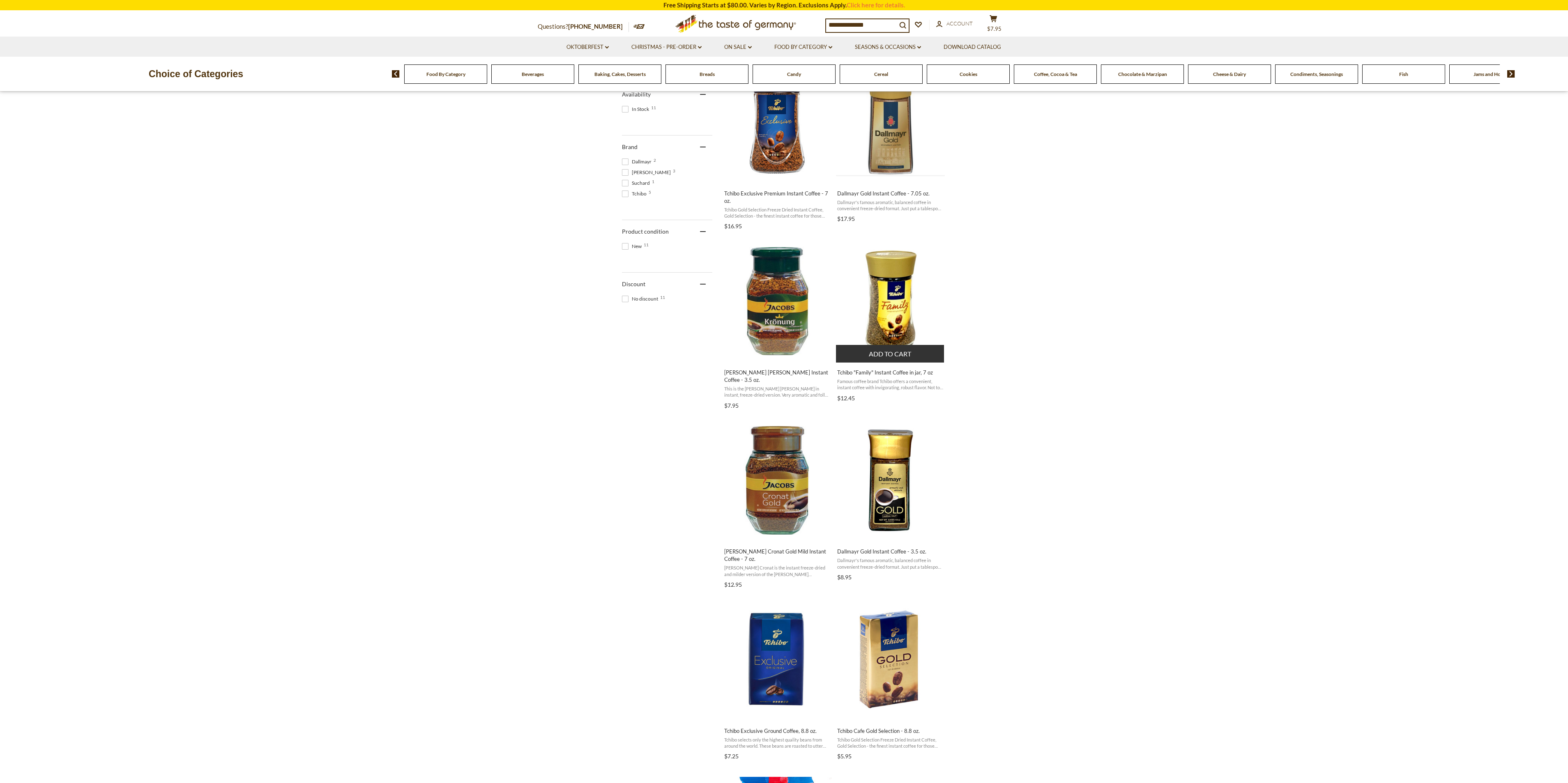
click at [895, 284] on img "Tchibo" at bounding box center [890, 302] width 109 height 109
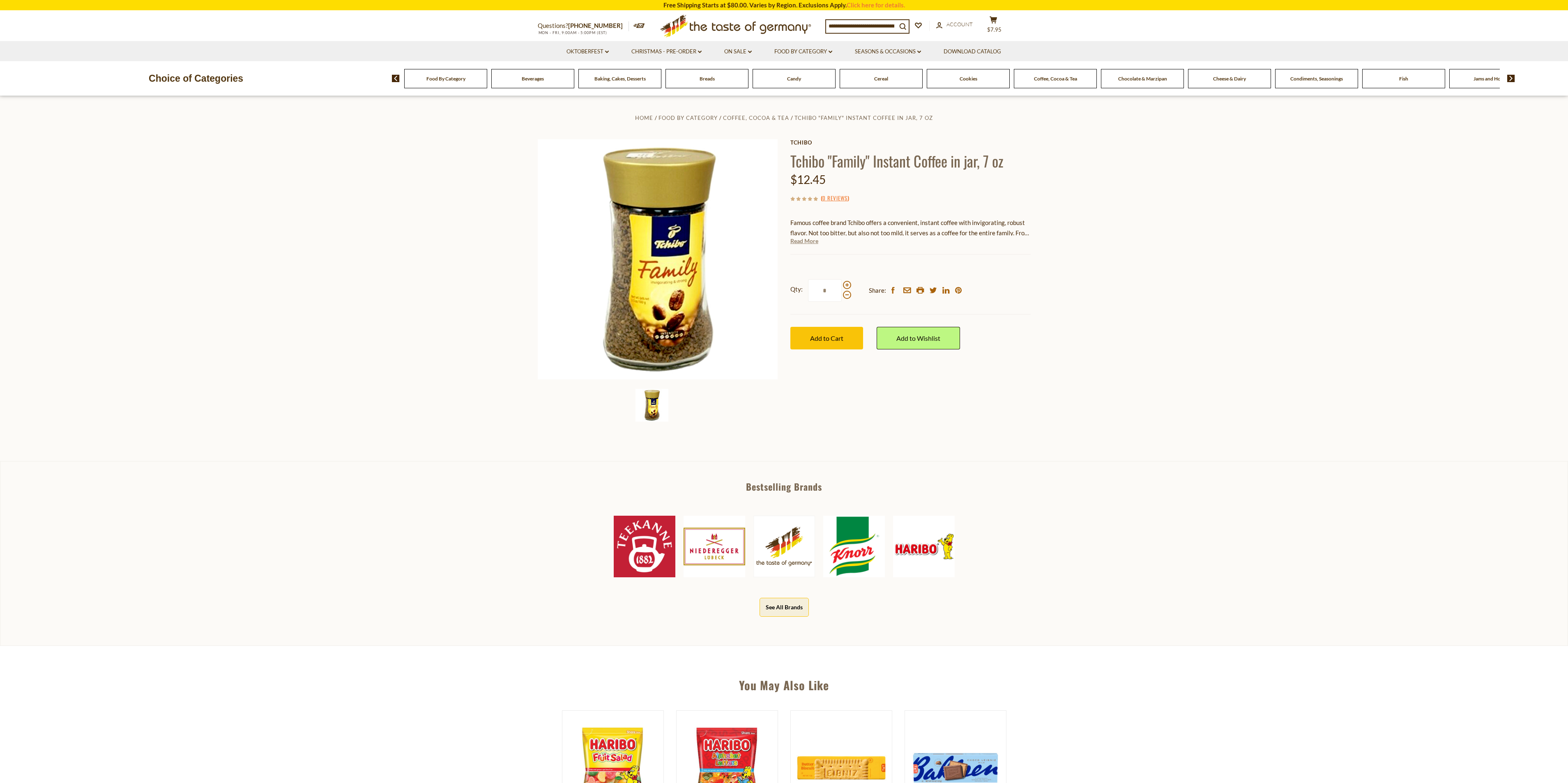
click at [805, 242] on link "Read More" at bounding box center [804, 241] width 28 height 8
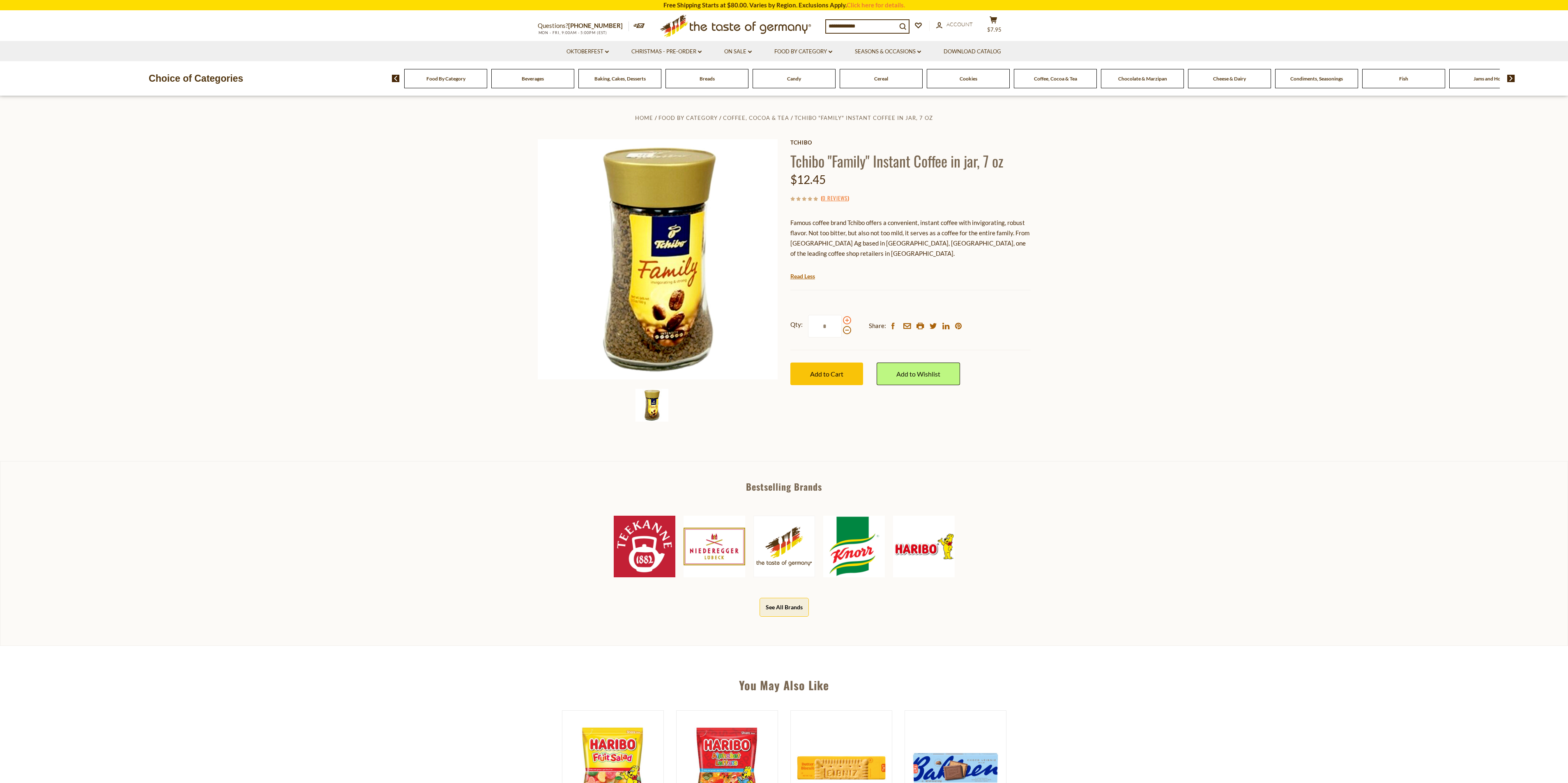
click at [849, 319] on span at bounding box center [847, 320] width 8 height 8
click at [841, 319] on input "*" at bounding box center [825, 326] width 34 height 22
click at [849, 319] on span at bounding box center [847, 320] width 8 height 8
click at [841, 319] on input "*" at bounding box center [825, 326] width 34 height 22
click at [849, 319] on span at bounding box center [847, 320] width 8 height 8
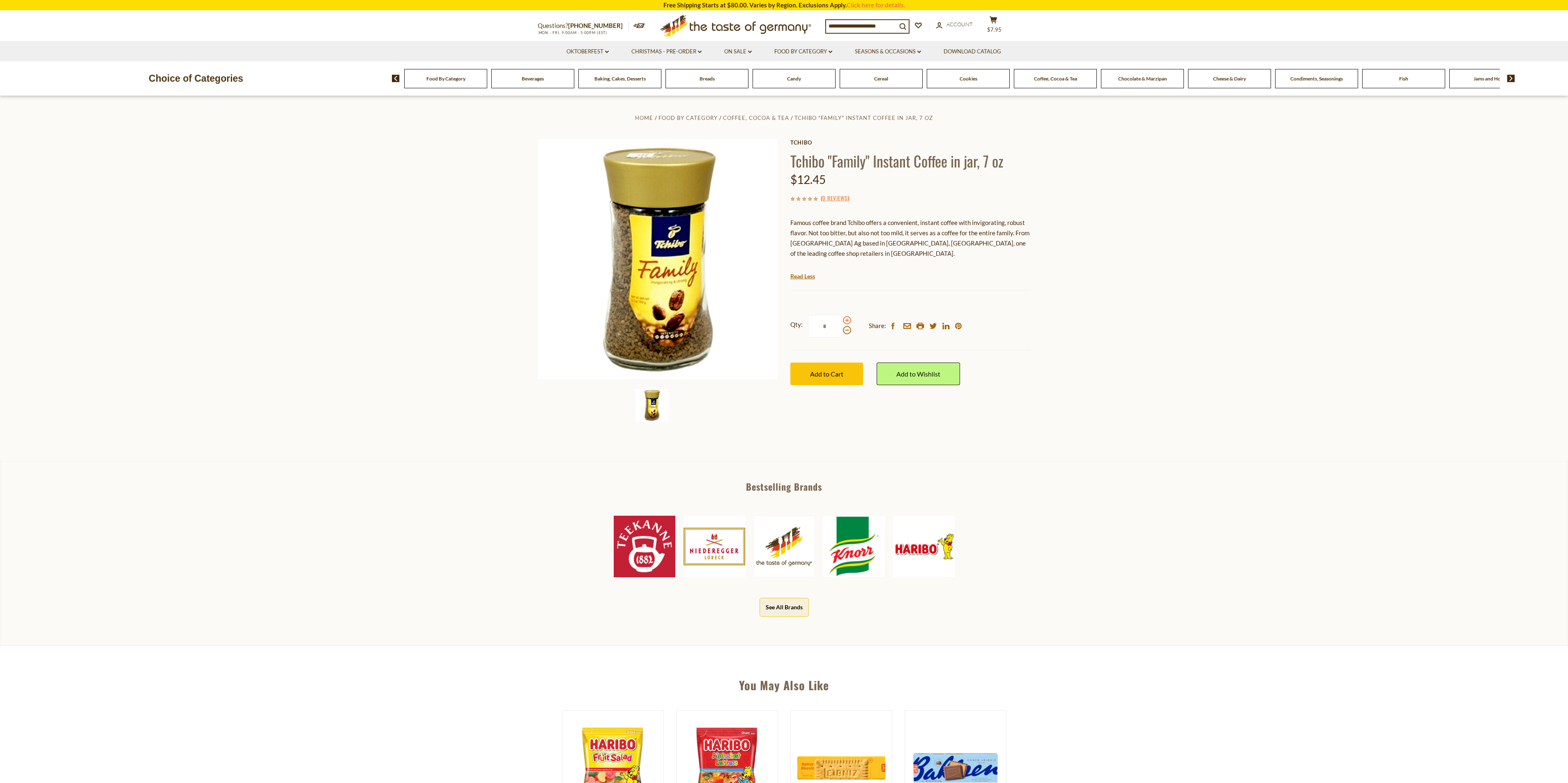
click at [841, 319] on input "*" at bounding box center [825, 326] width 34 height 22
click at [847, 329] on span at bounding box center [847, 330] width 8 height 8
click at [841, 329] on input "*" at bounding box center [825, 326] width 34 height 22
type input "*"
click at [826, 374] on span "Add to Cart" at bounding box center [826, 374] width 33 height 8
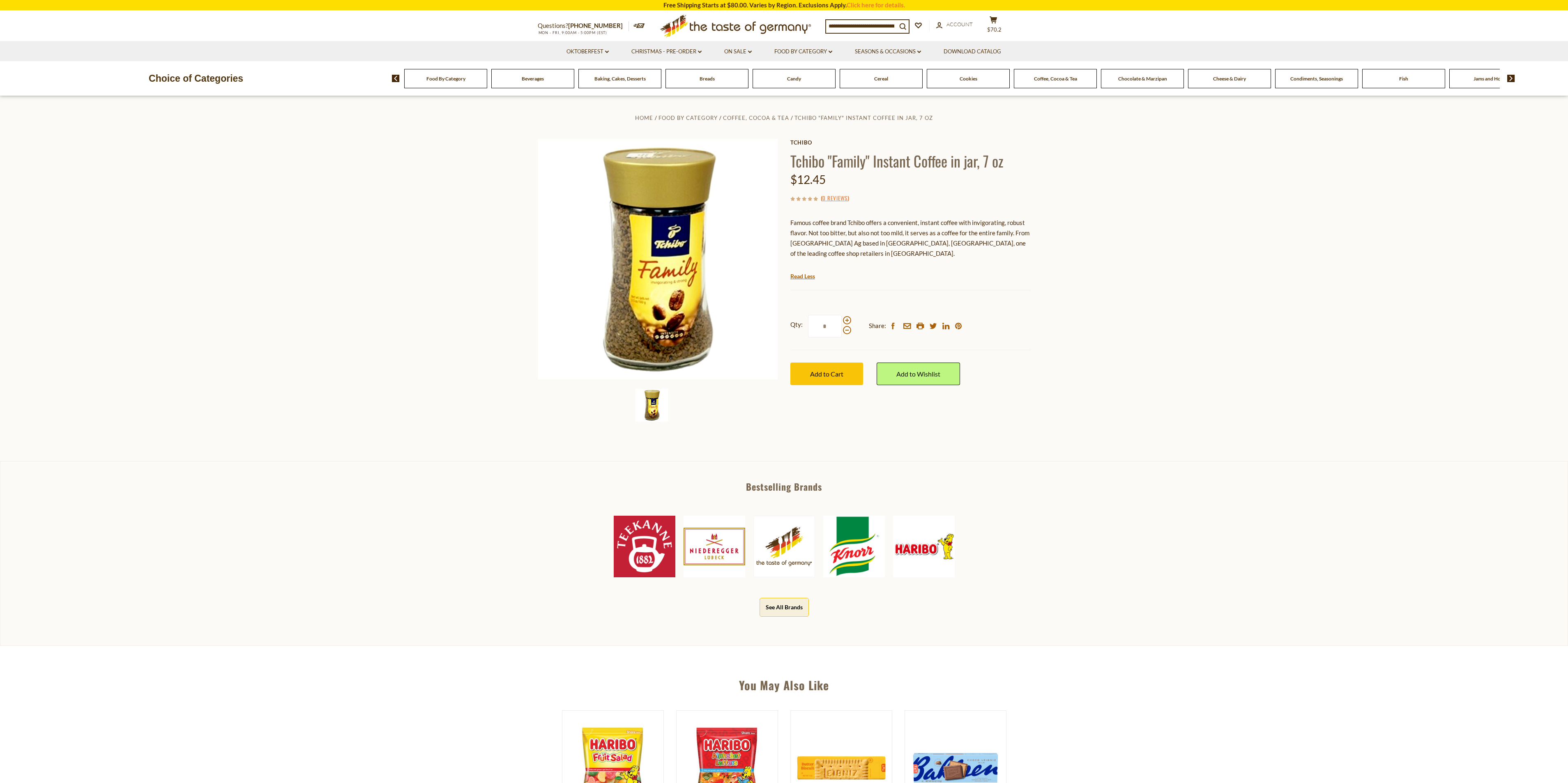
click at [1061, 81] on span "Coffee, Cocoa & Tea" at bounding box center [1056, 78] width 43 height 6
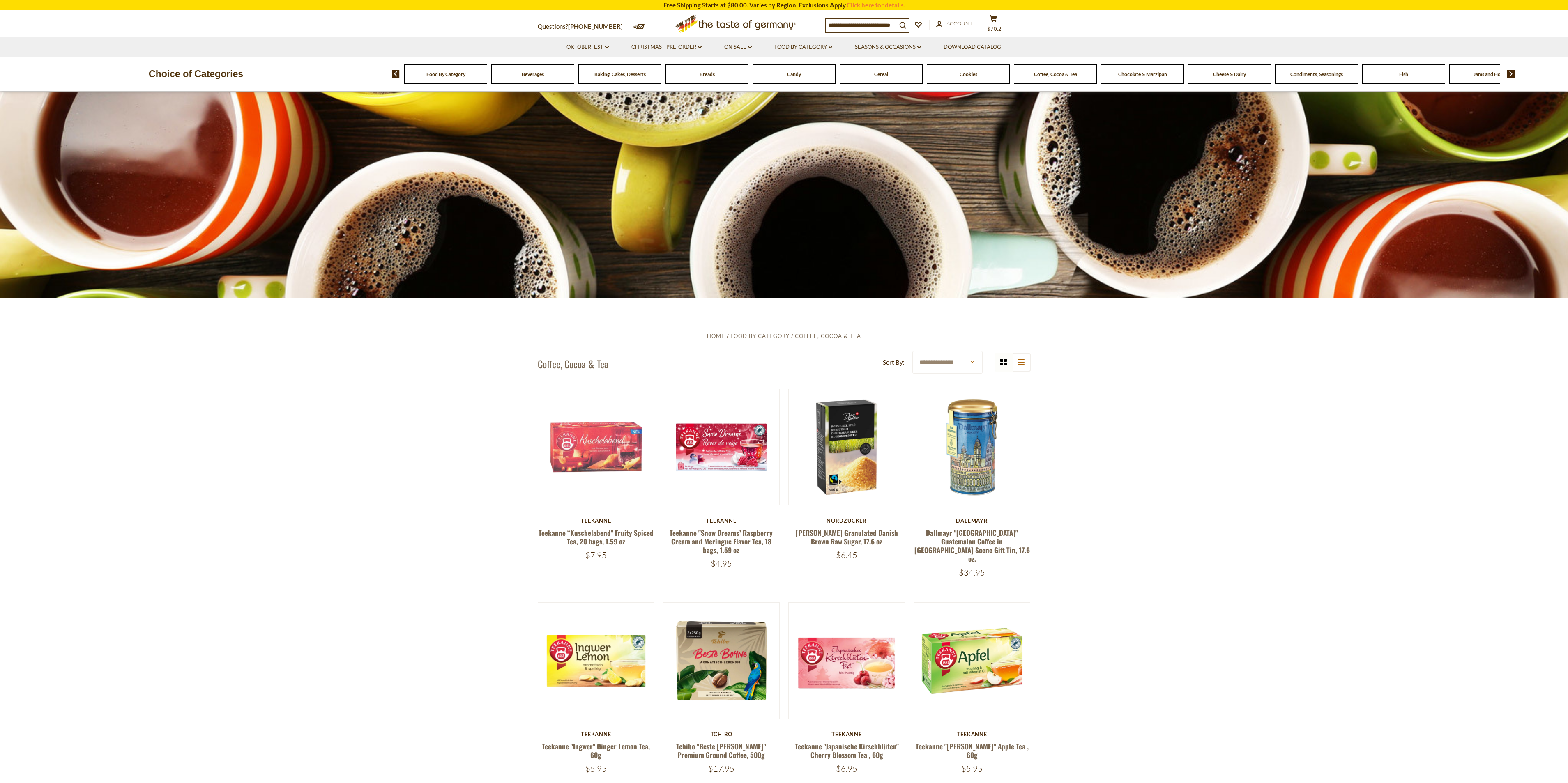
scroll to position [246, 0]
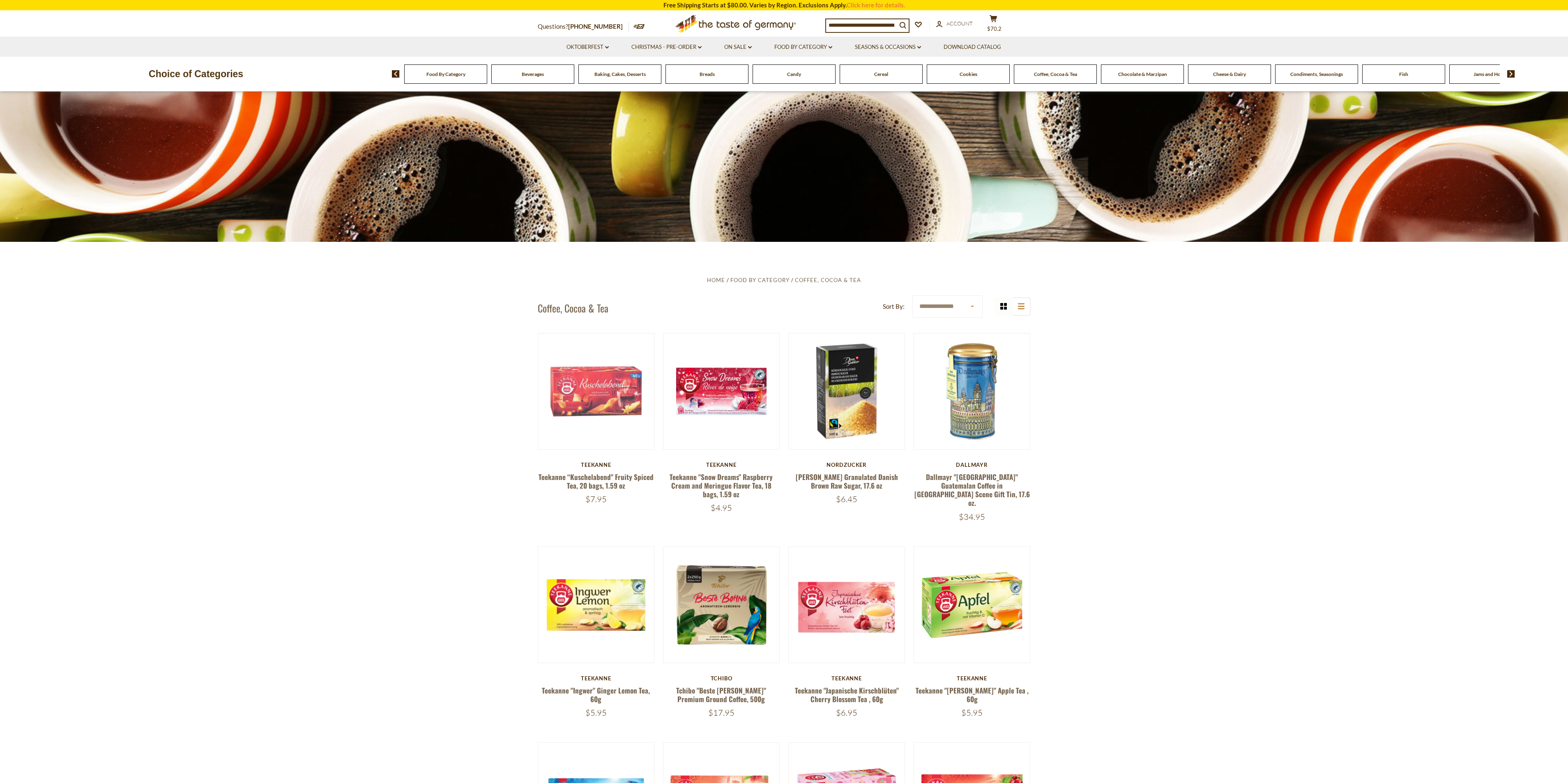
click at [949, 308] on select "**********" at bounding box center [948, 306] width 70 height 22
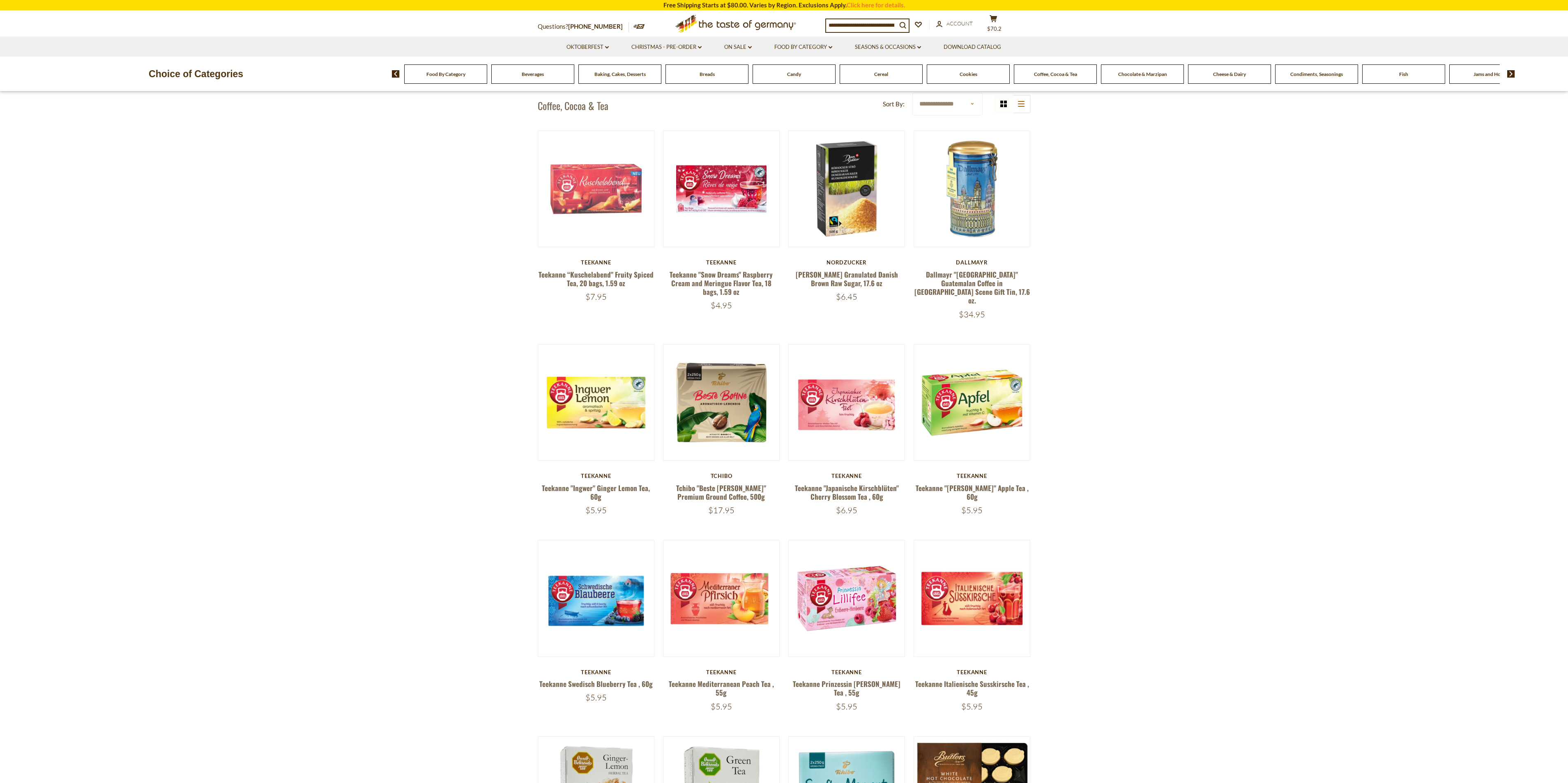
scroll to position [308, 0]
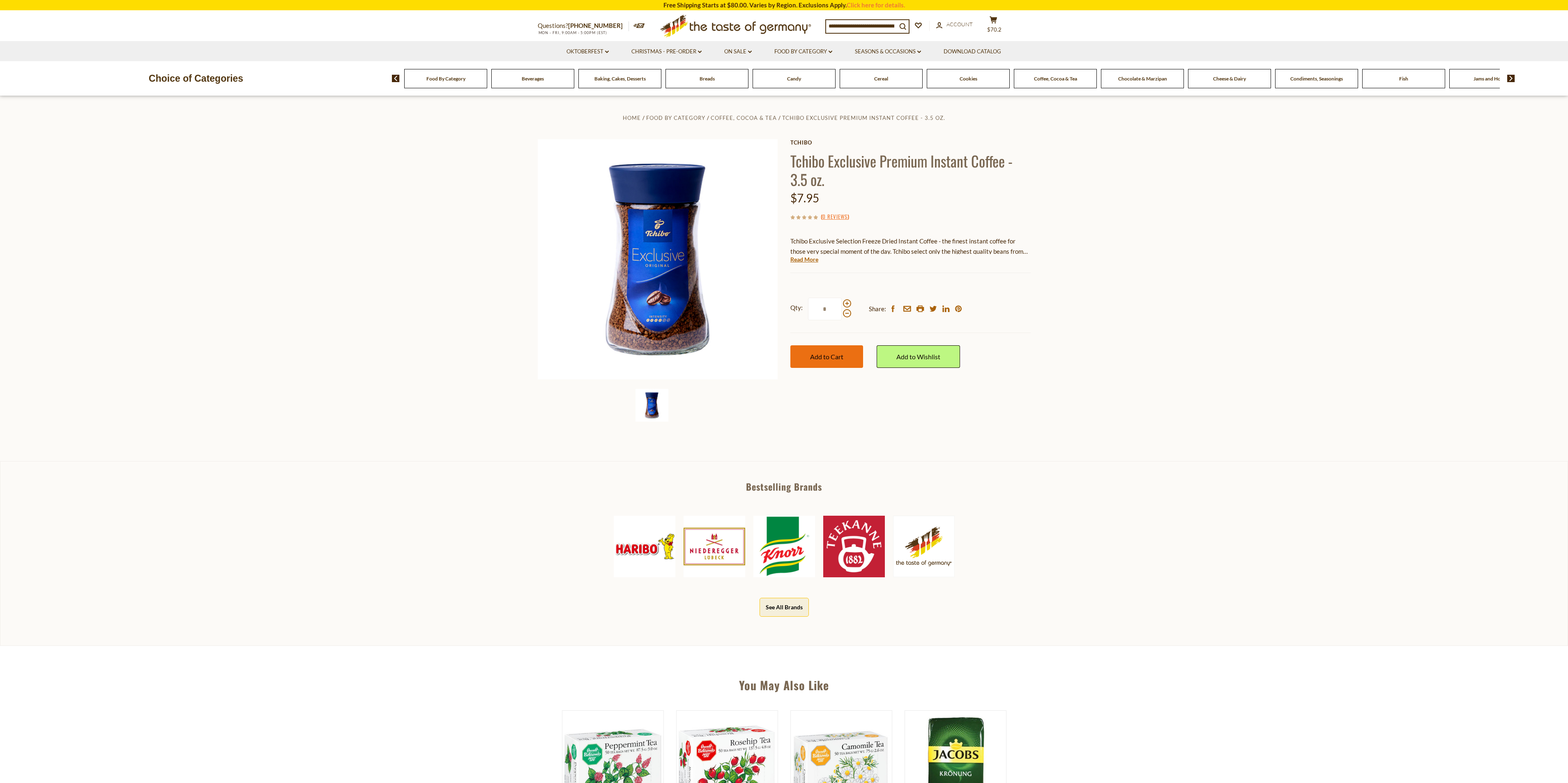
click at [839, 358] on span "Add to Cart" at bounding box center [826, 356] width 33 height 8
